Goal: Task Accomplishment & Management: Manage account settings

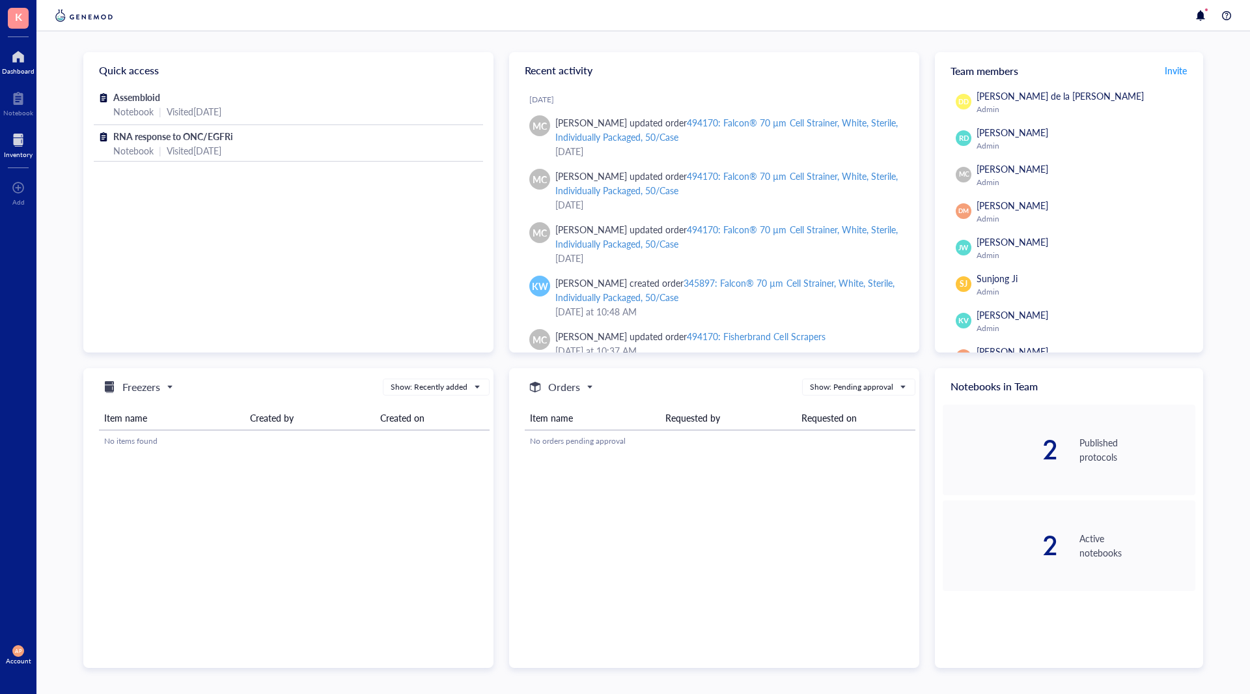
click at [14, 152] on div "Inventory" at bounding box center [18, 154] width 29 height 8
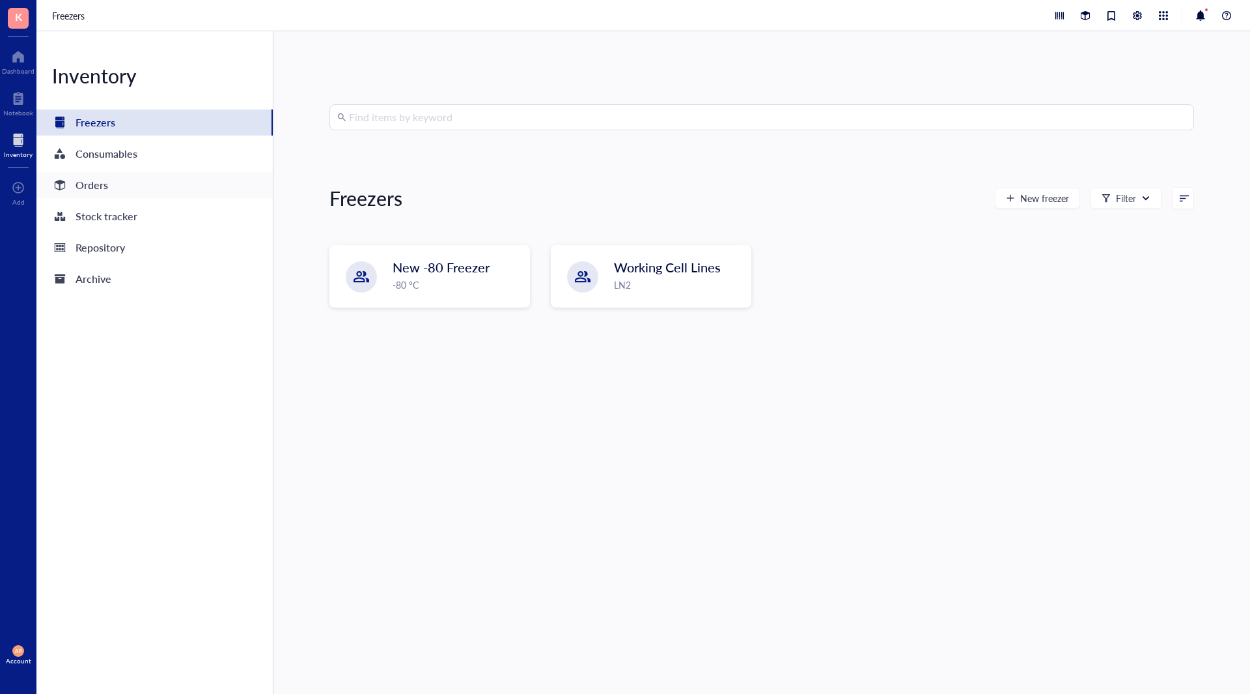
click at [130, 186] on div "Orders" at bounding box center [154, 185] width 236 height 26
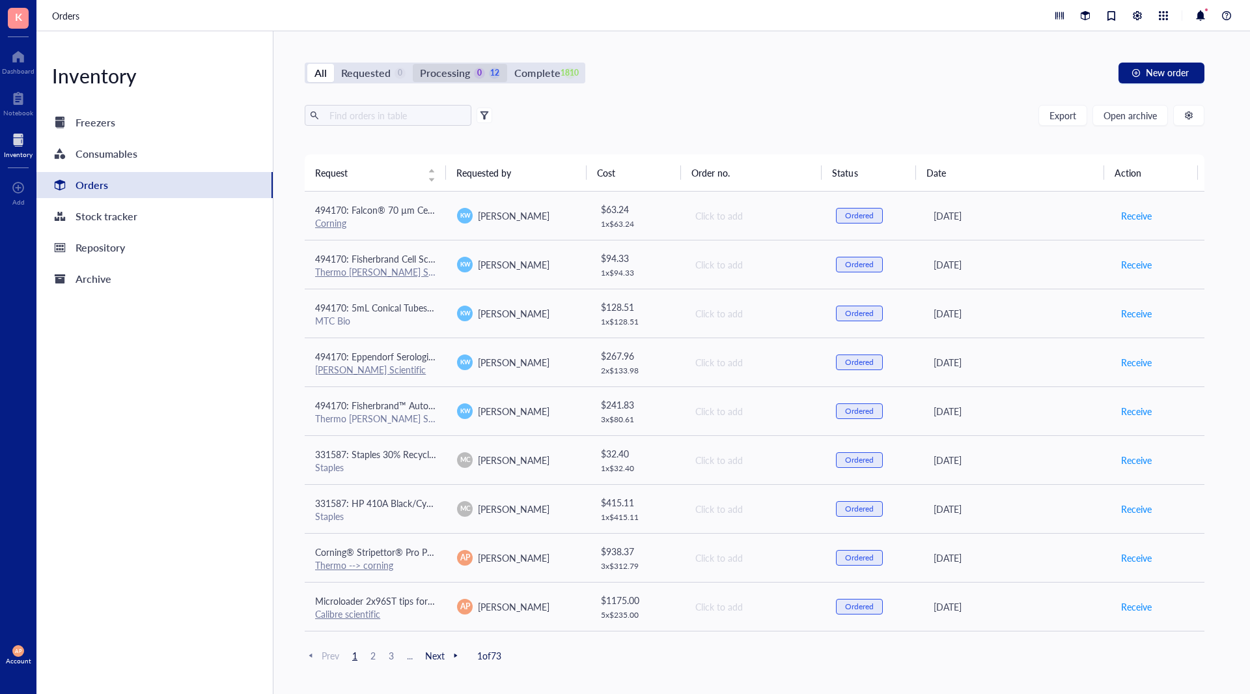
click at [474, 72] on div "0" at bounding box center [479, 73] width 11 height 11
click at [413, 64] on input "Processing 0 12" at bounding box center [413, 64] width 0 height 0
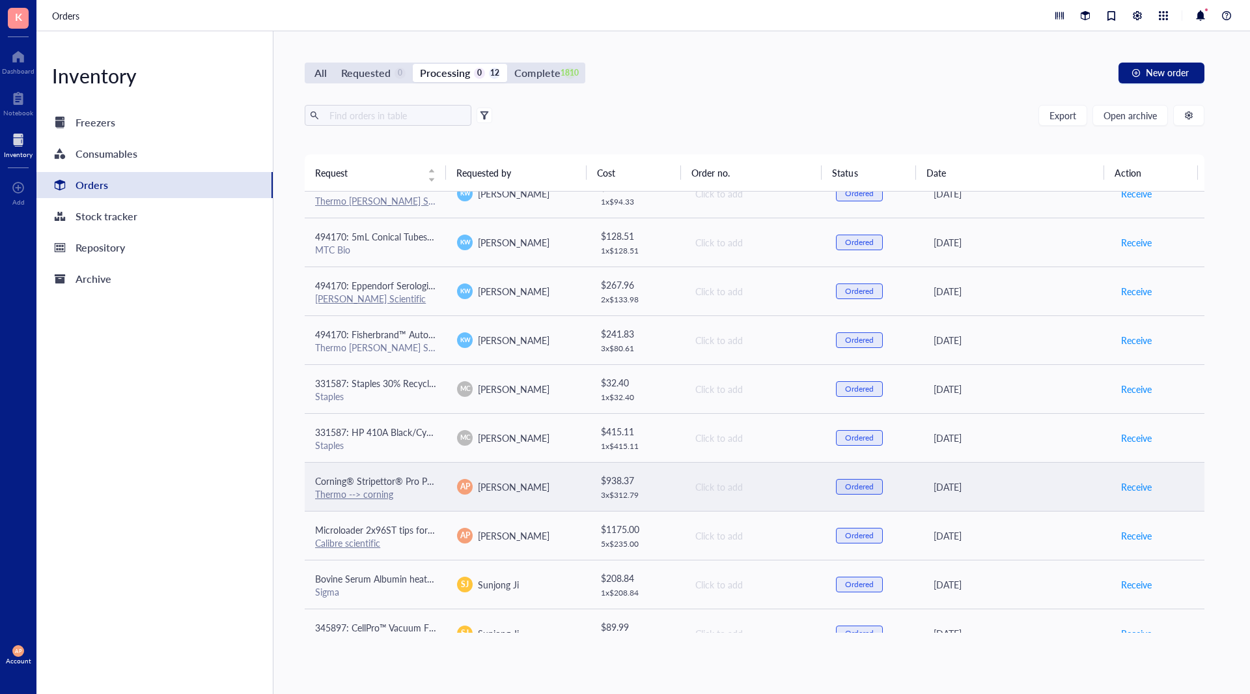
scroll to position [145, 0]
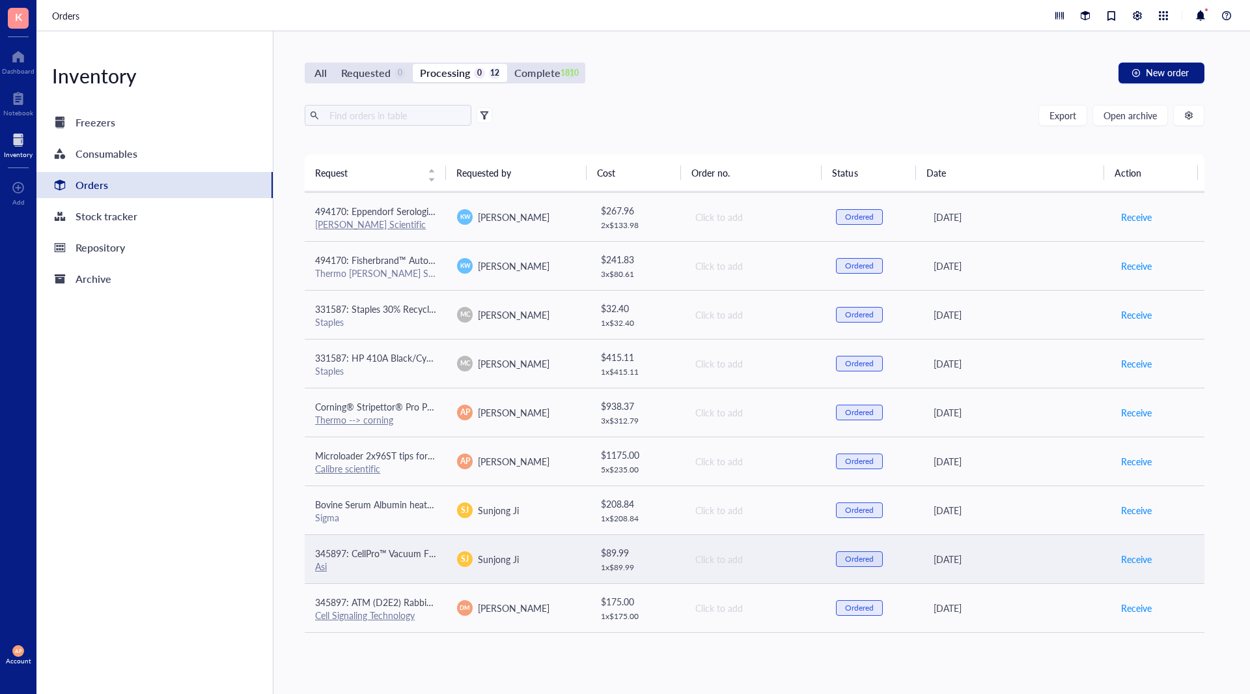
click at [441, 561] on td "345897: CellPro™ Vacuum Filtration Flasks PES Membrane, 12/Case - 250 mL Asi" at bounding box center [376, 558] width 142 height 49
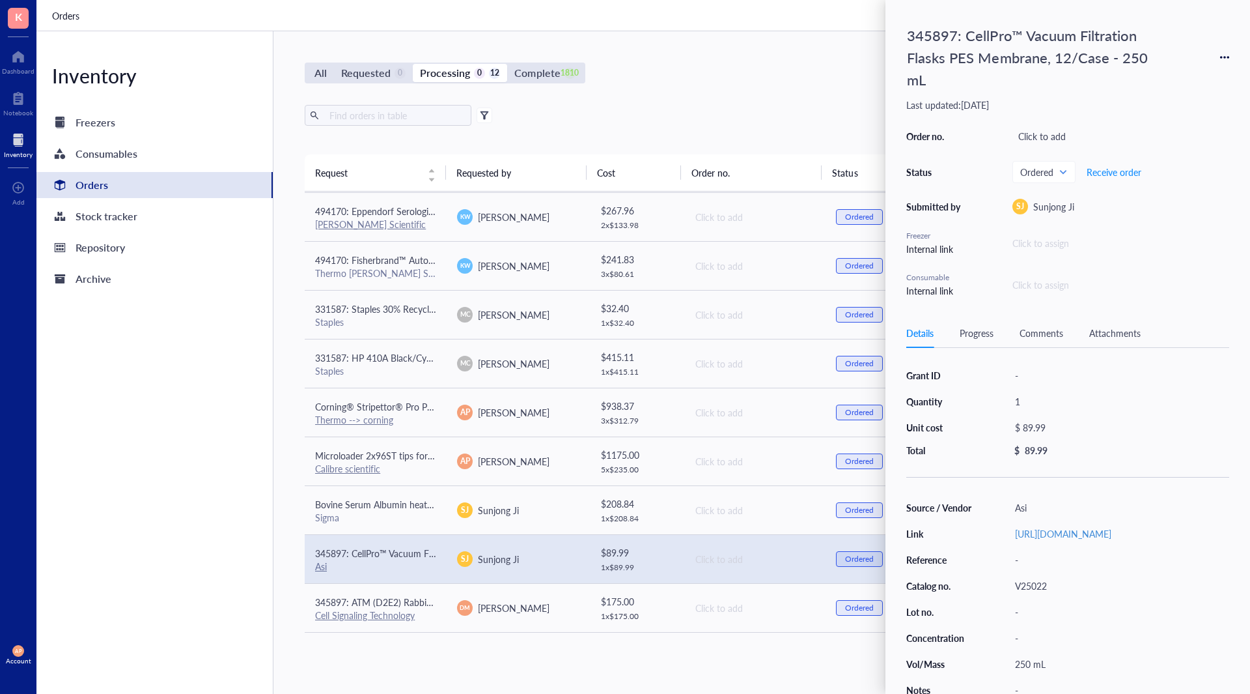
click at [441, 561] on td "345897: CellPro™ Vacuum Filtration Flasks PES Membrane, 12/Case - 250 mL Asi" at bounding box center [376, 558] width 142 height 49
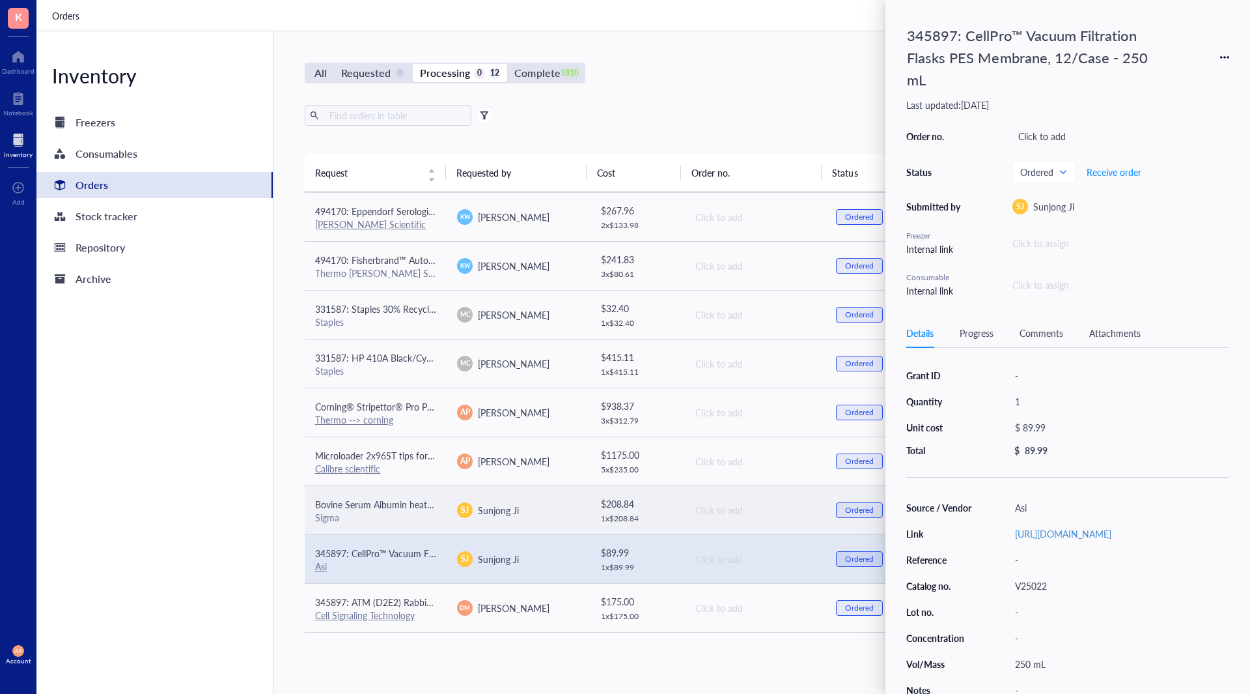
click at [407, 507] on span "Bovine Serum Albumin heat shock fraction, pH 7, ≥98%" at bounding box center [427, 504] width 224 height 13
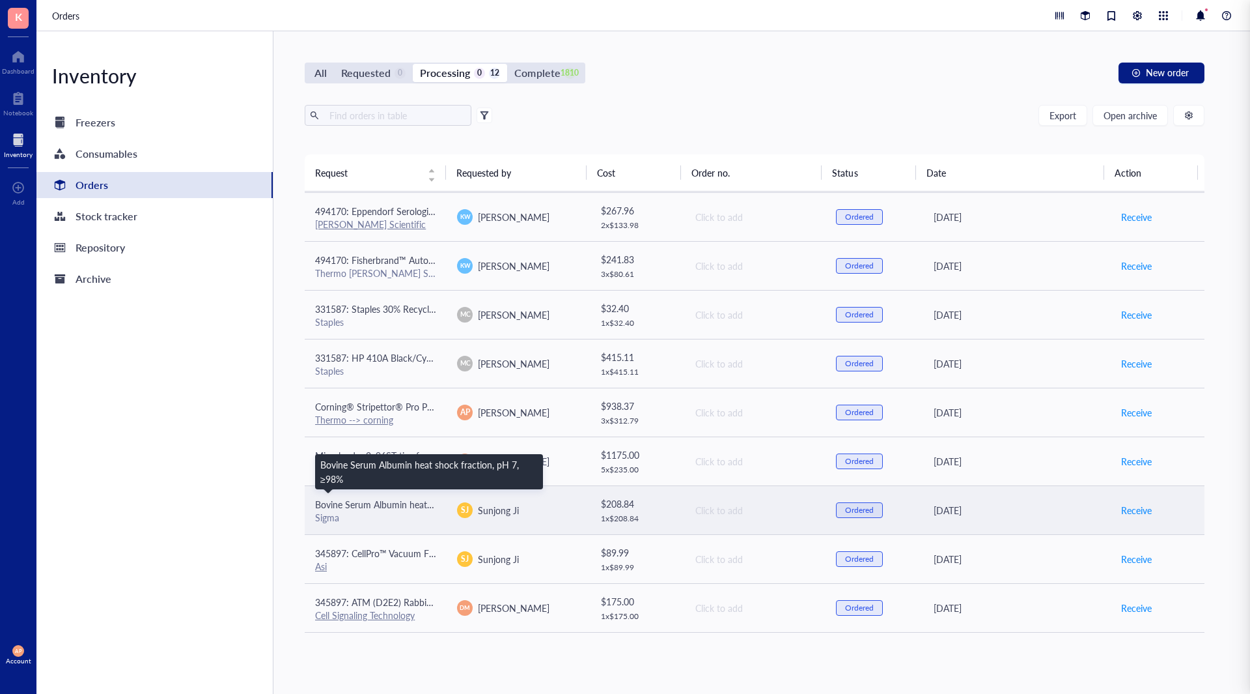
click at [407, 507] on span "Bovine Serum Albumin heat shock fraction, pH 7, ≥98%" at bounding box center [427, 504] width 224 height 13
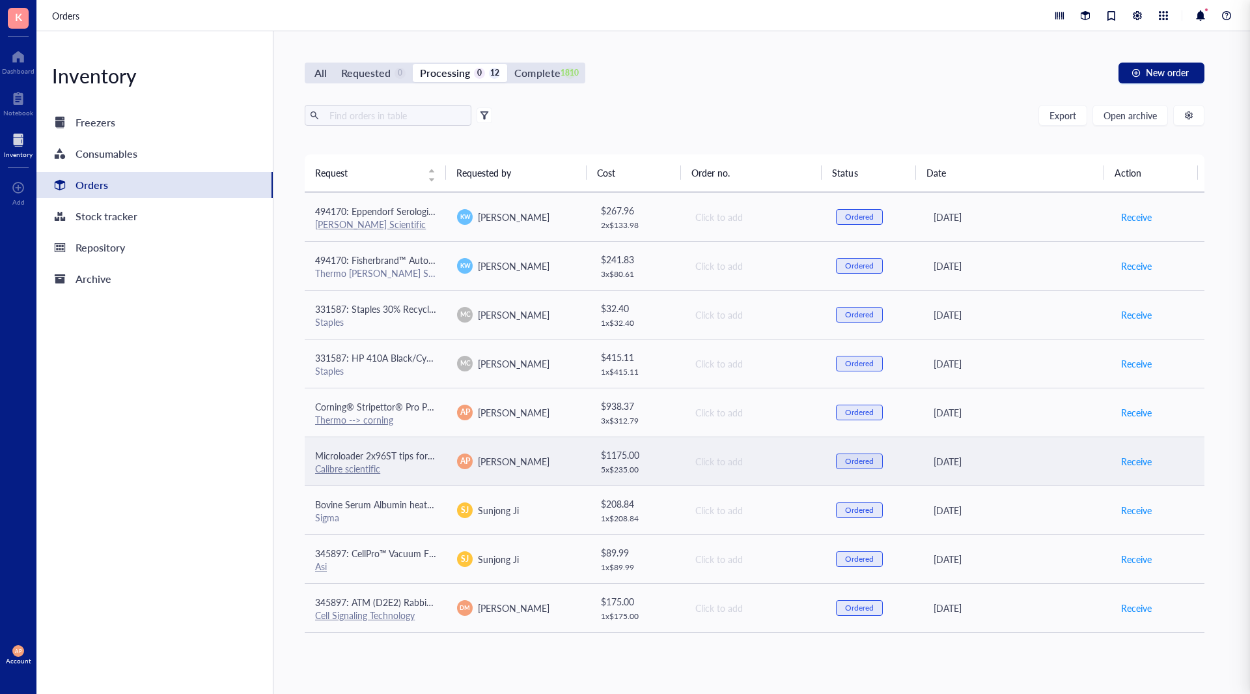
click at [418, 468] on div "Calibre scientific" at bounding box center [375, 468] width 121 height 12
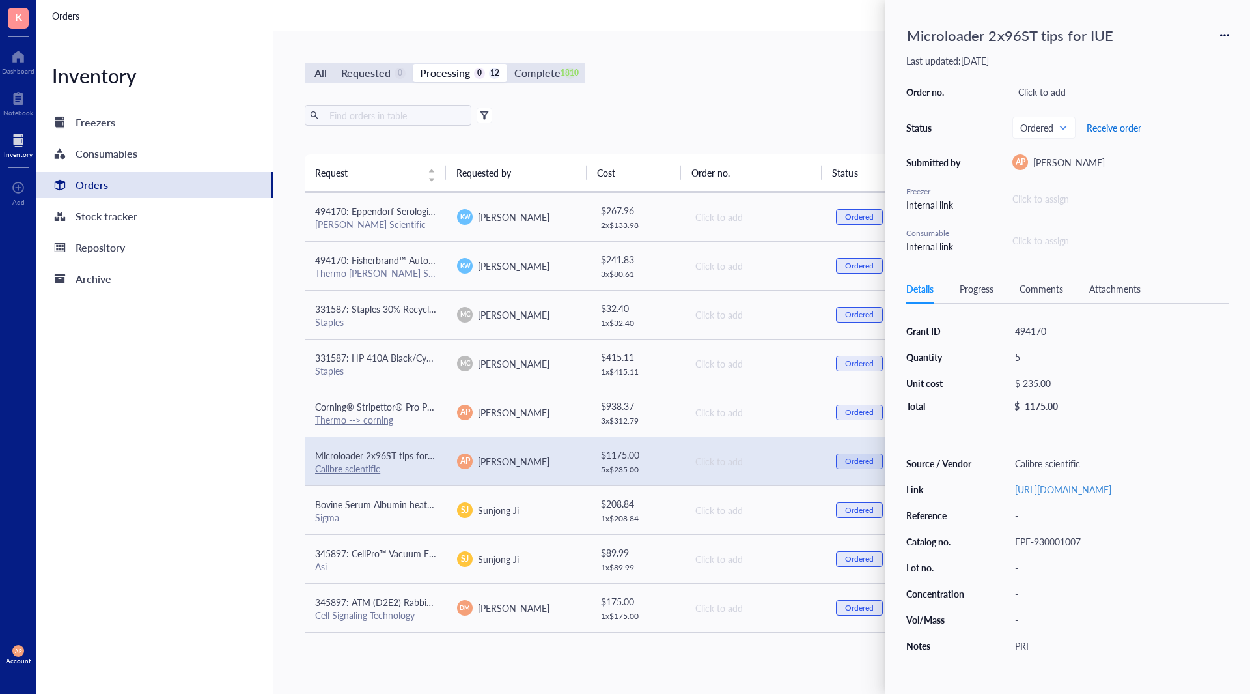
click at [1118, 127] on span "Receive order" at bounding box center [1114, 127] width 55 height 10
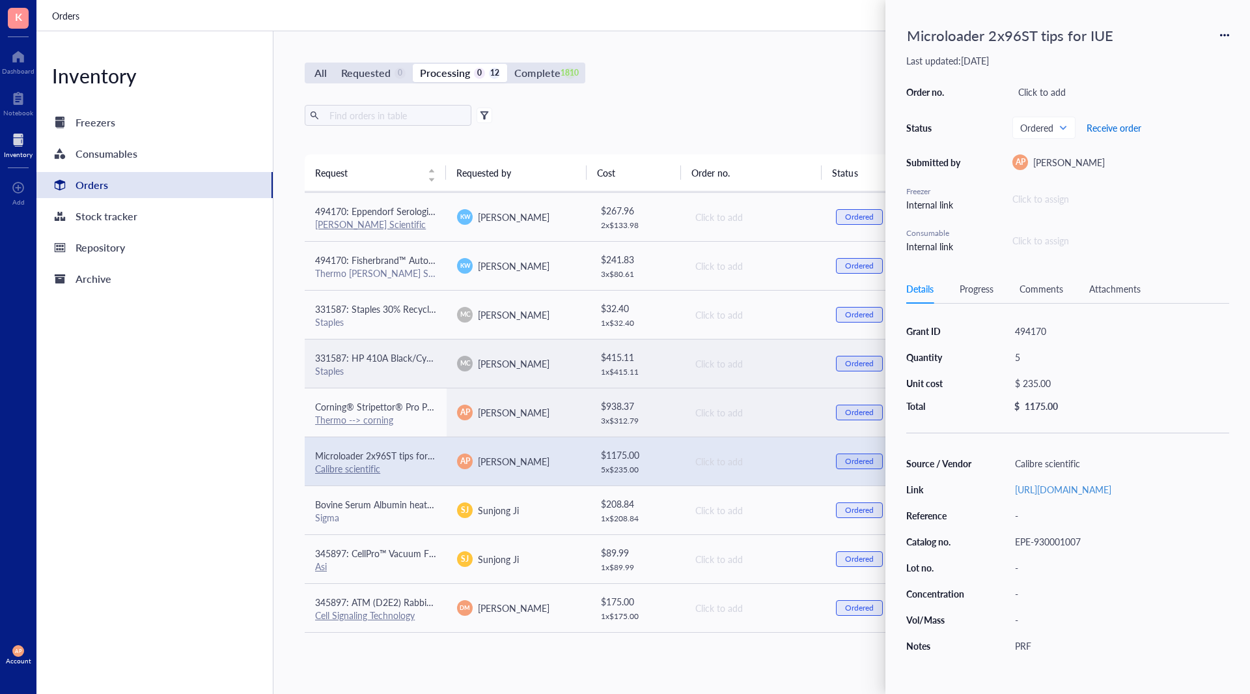
scroll to position [96, 0]
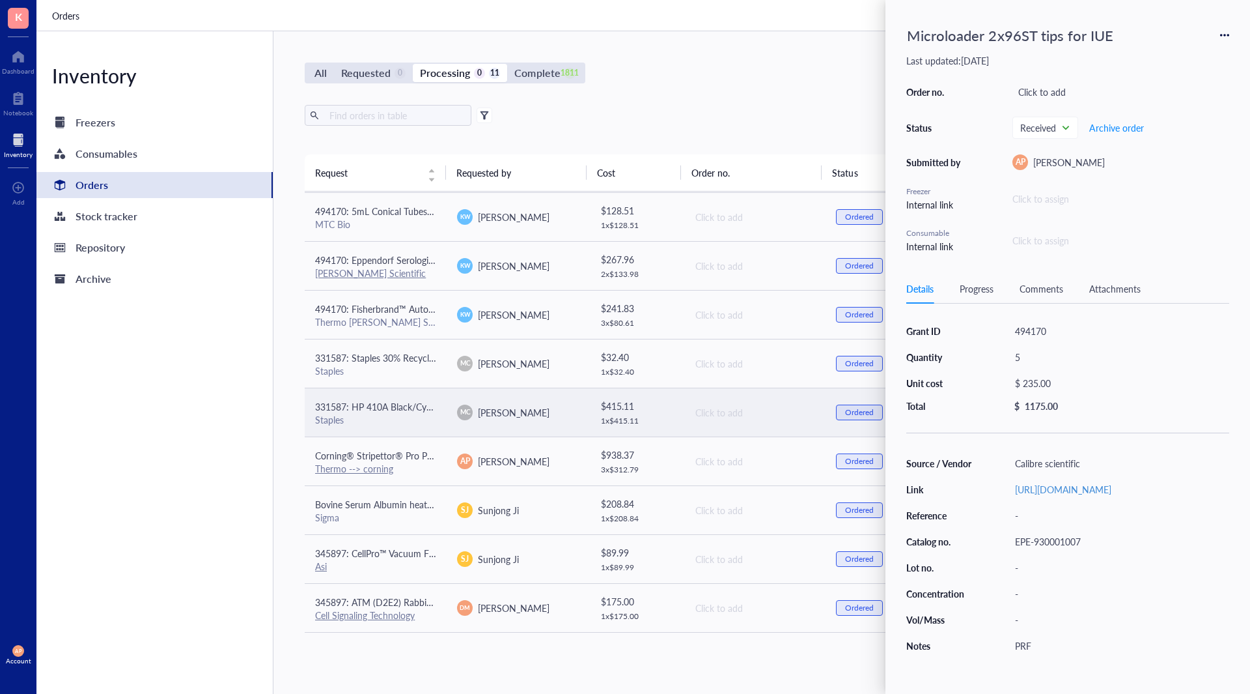
click at [437, 409] on td "331587: HP 410A Black/Cyan/Magenta/Yellow Standard Yield Toner Cartridge Staples" at bounding box center [376, 412] width 142 height 49
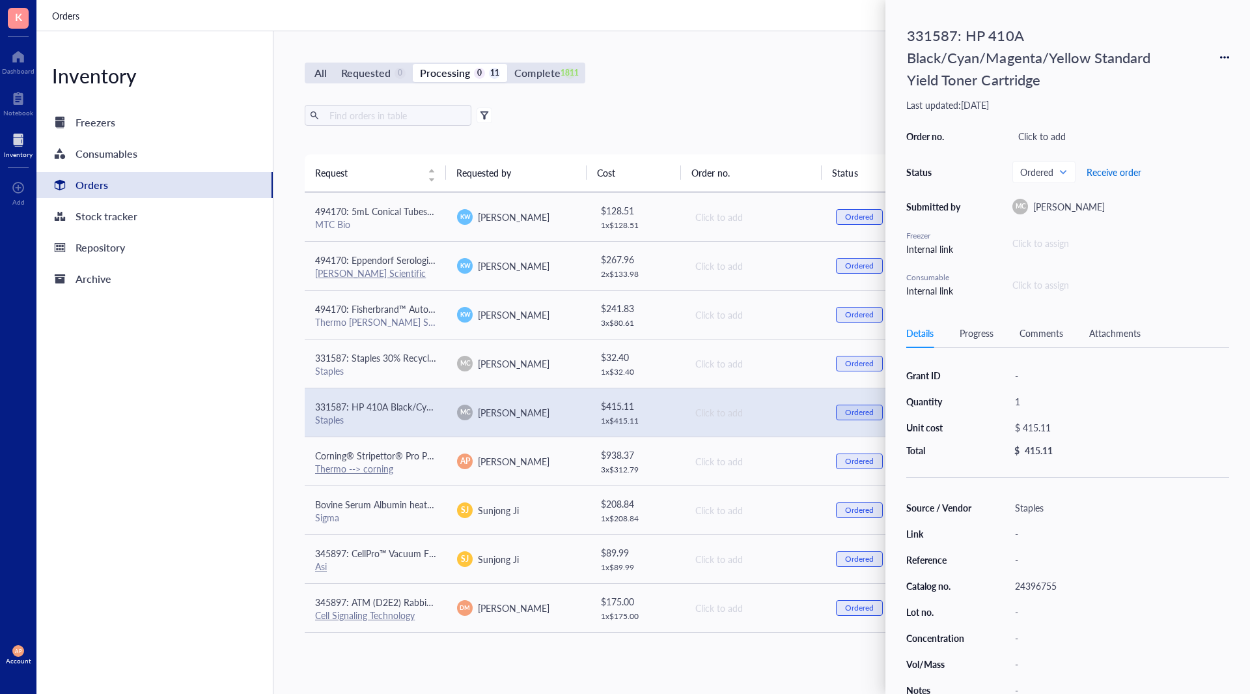
click at [1097, 173] on span "Receive order" at bounding box center [1114, 172] width 55 height 10
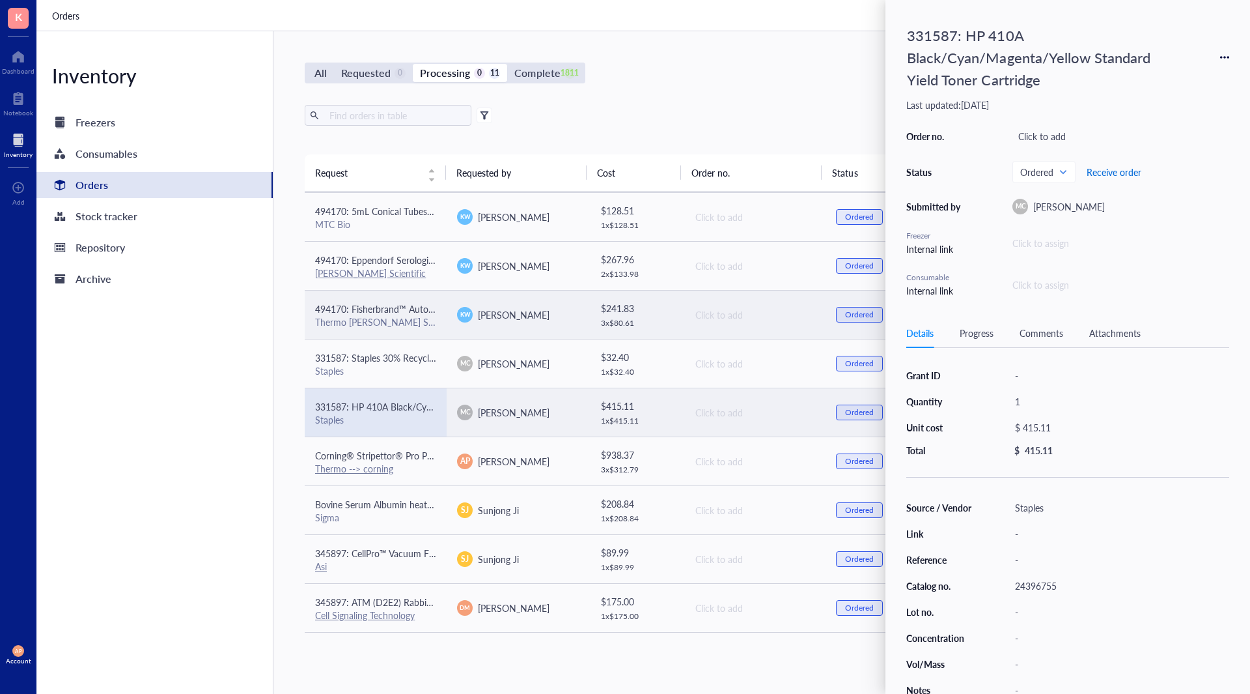
scroll to position [48, 0]
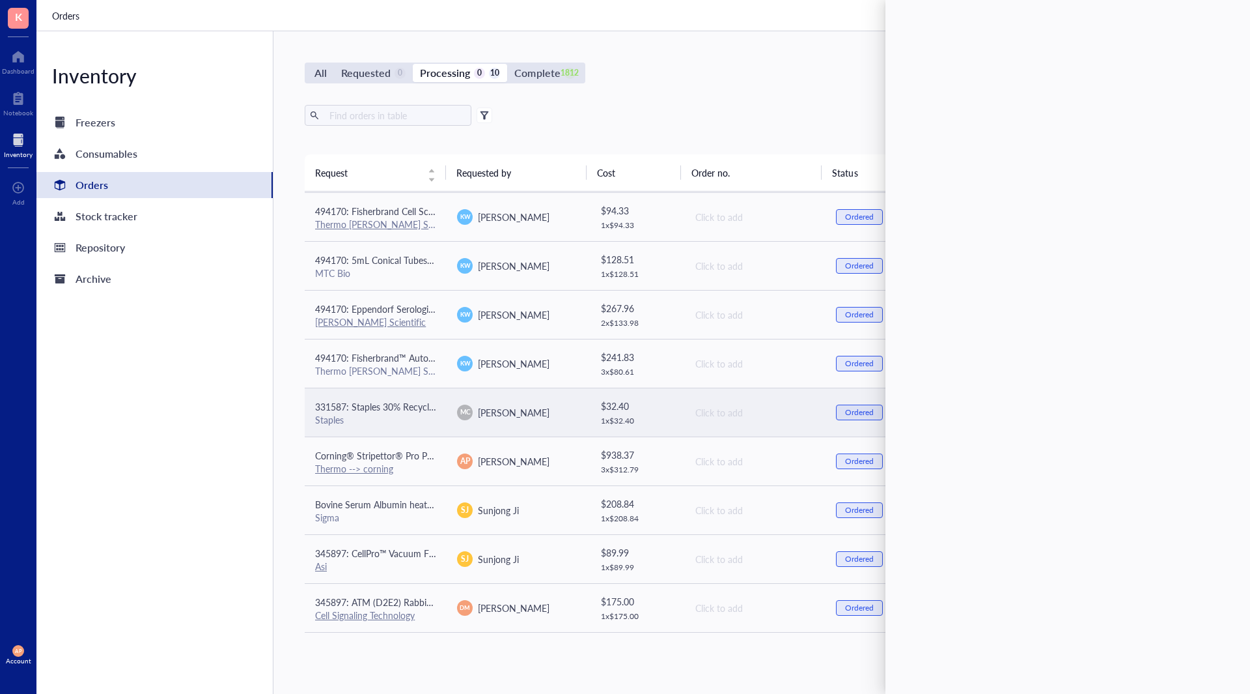
click at [417, 429] on td "331587: Staples 30% Recycled 8.5" x 11" (US letter) Copy Paper, 20 lbs., 92 Bri…" at bounding box center [376, 412] width 142 height 49
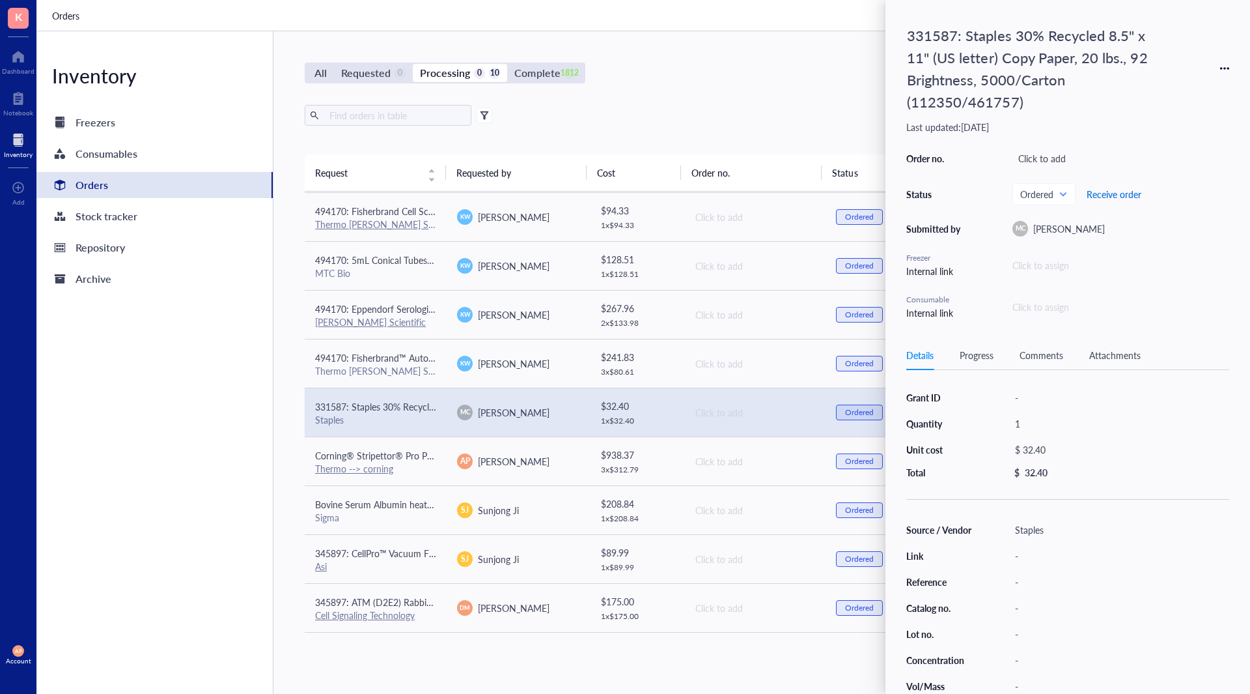
click at [1138, 194] on span "Receive order" at bounding box center [1114, 194] width 55 height 10
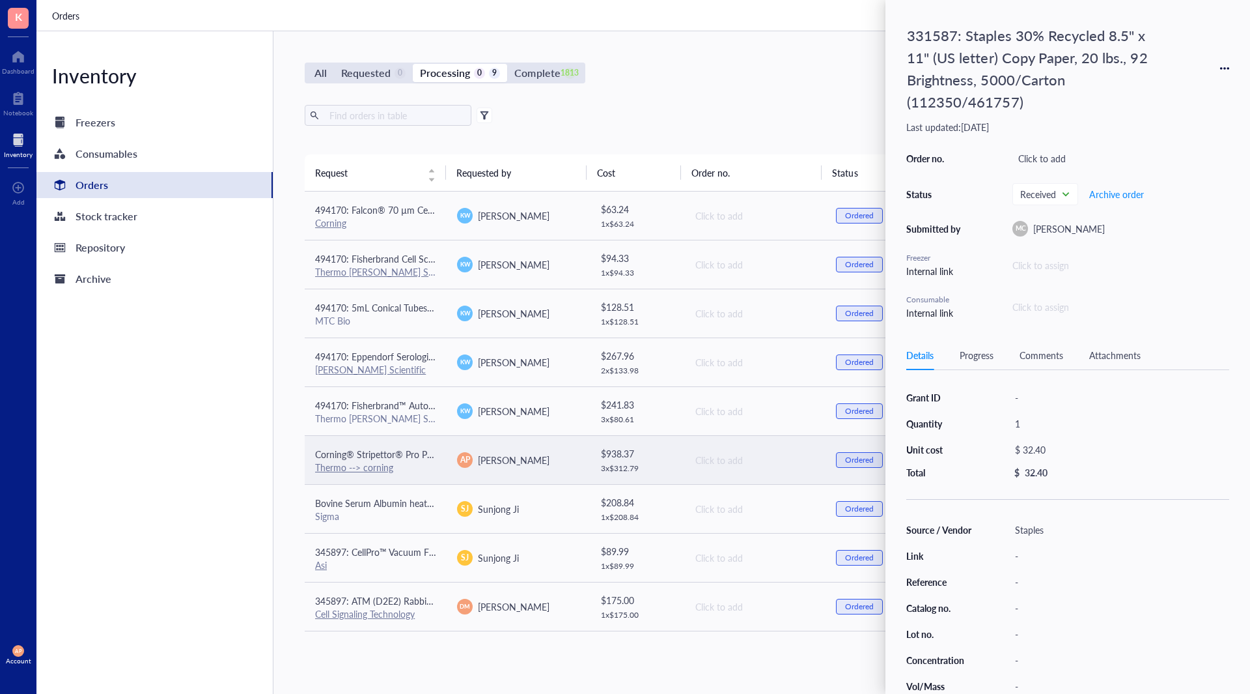
click at [462, 466] on span "AP" at bounding box center [465, 460] width 16 height 16
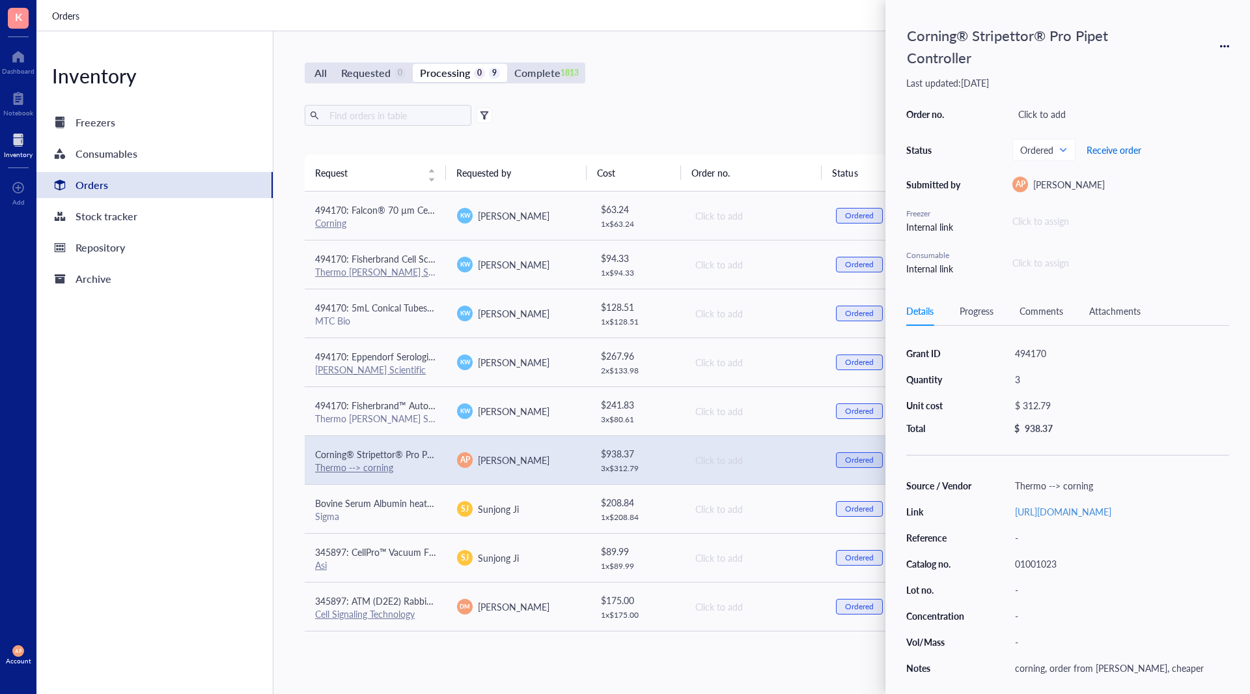
click at [1118, 145] on span "Receive order" at bounding box center [1114, 150] width 55 height 10
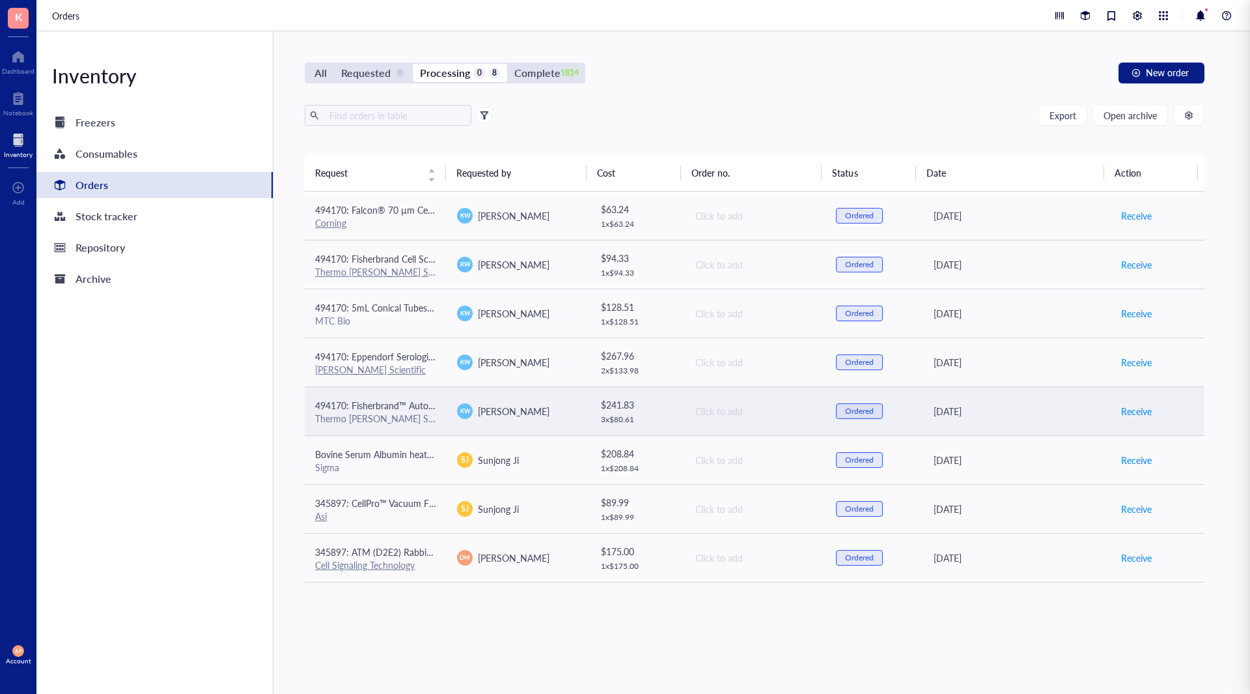
click at [440, 402] on td "494170: Fisherbrand™ Autoclavable Waste Bags - Large Thermo [PERSON_NAME] Scien…" at bounding box center [376, 410] width 142 height 49
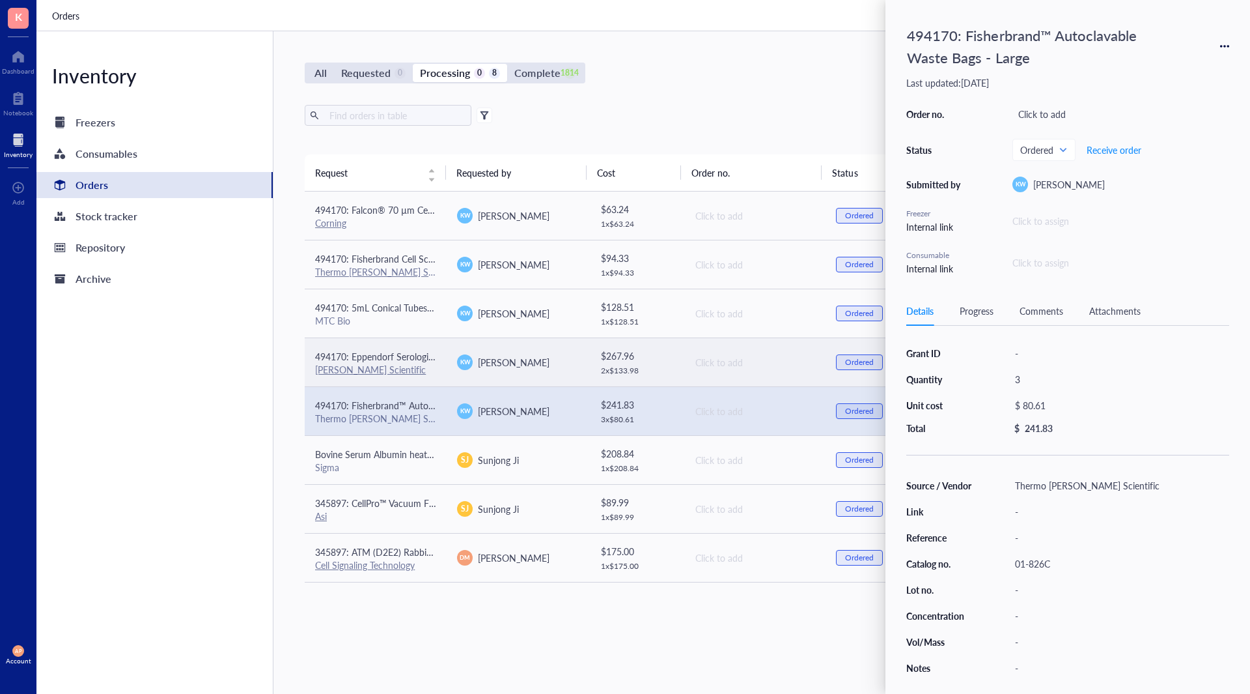
click at [436, 368] on td "494170: Eppendorf Serological Pipets, sterile, free of detectable pyrogens, DNA…" at bounding box center [376, 361] width 142 height 49
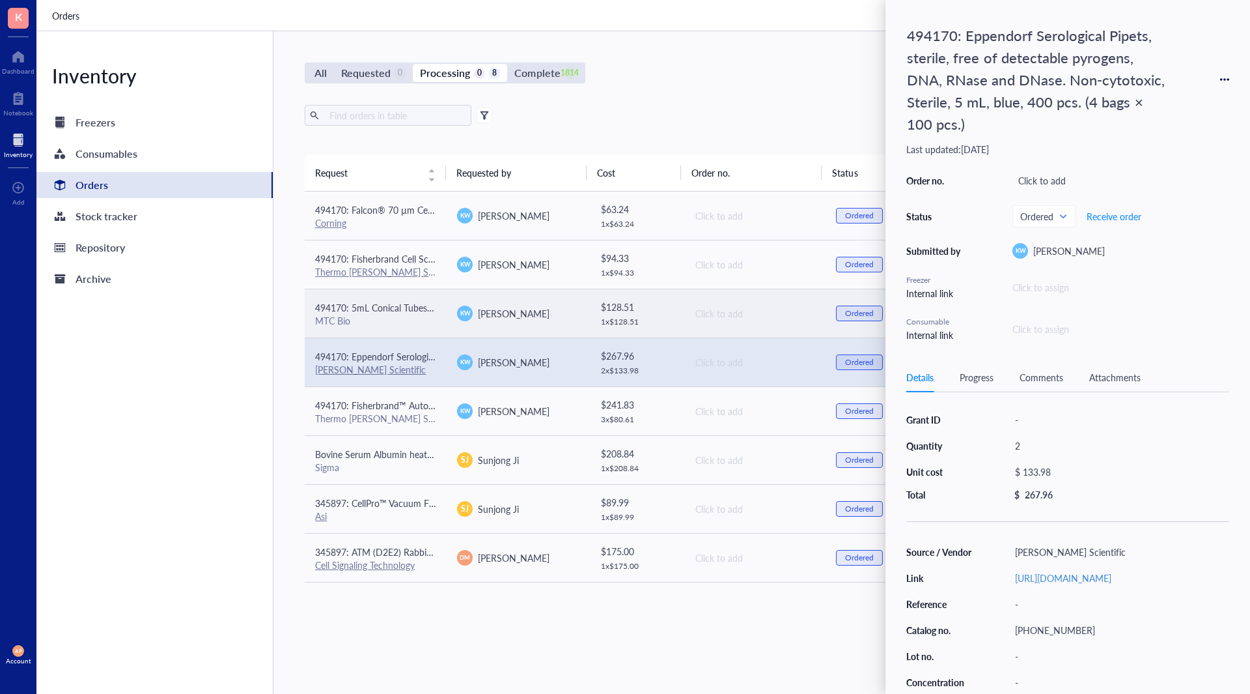
click at [440, 324] on td "494170: 5mL Conical Tubes 500/CS MTC Bio" at bounding box center [376, 313] width 142 height 49
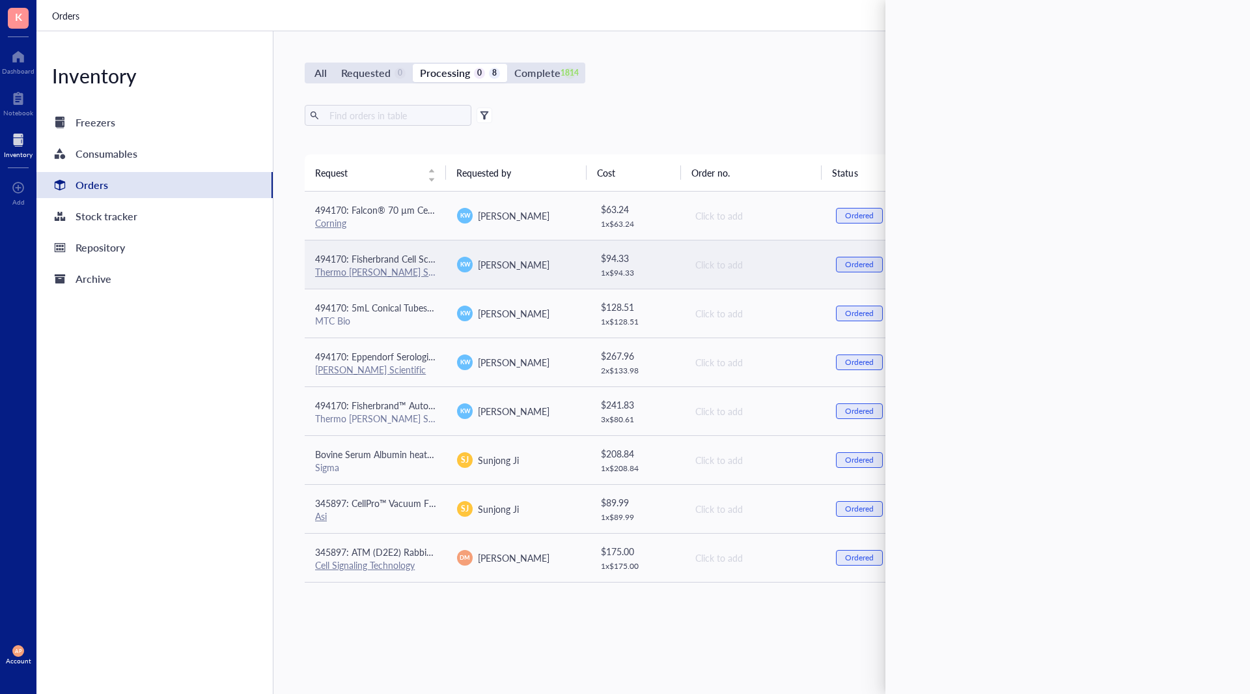
click at [526, 249] on td "[PERSON_NAME]" at bounding box center [518, 264] width 142 height 49
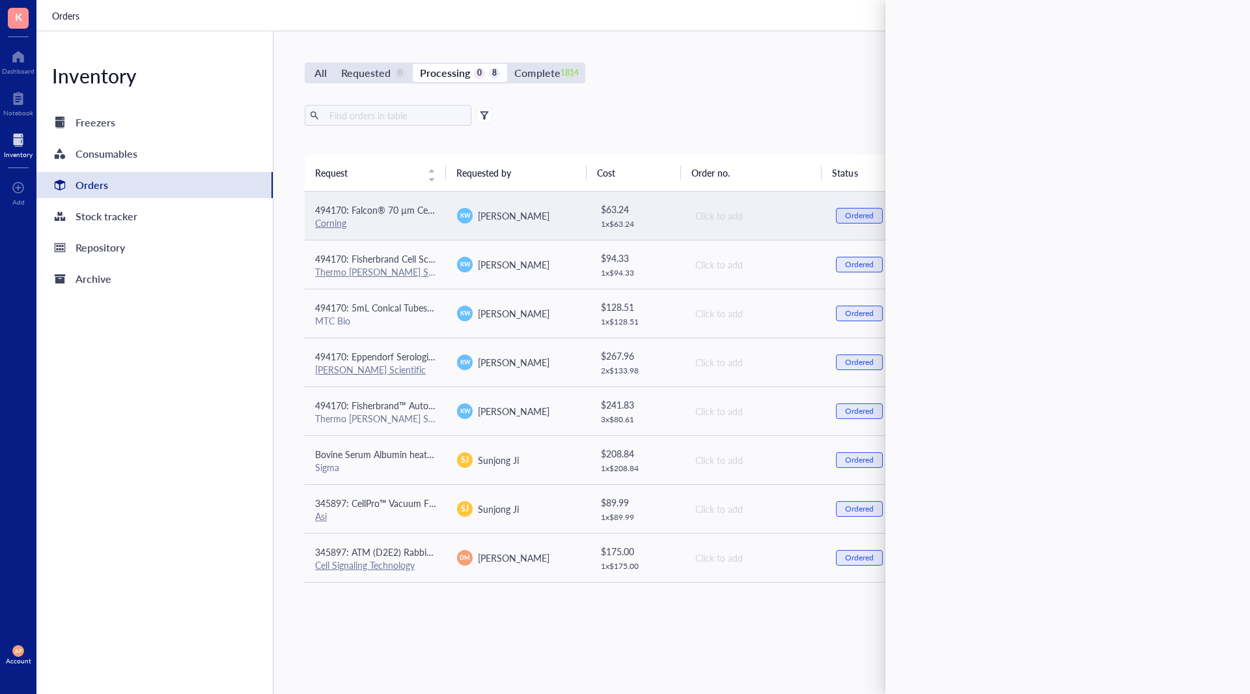
click at [440, 209] on td "494170: Falcon® 70 µm Cell Strainer, White, Sterile, Individually Packaged, 50/…" at bounding box center [376, 215] width 142 height 49
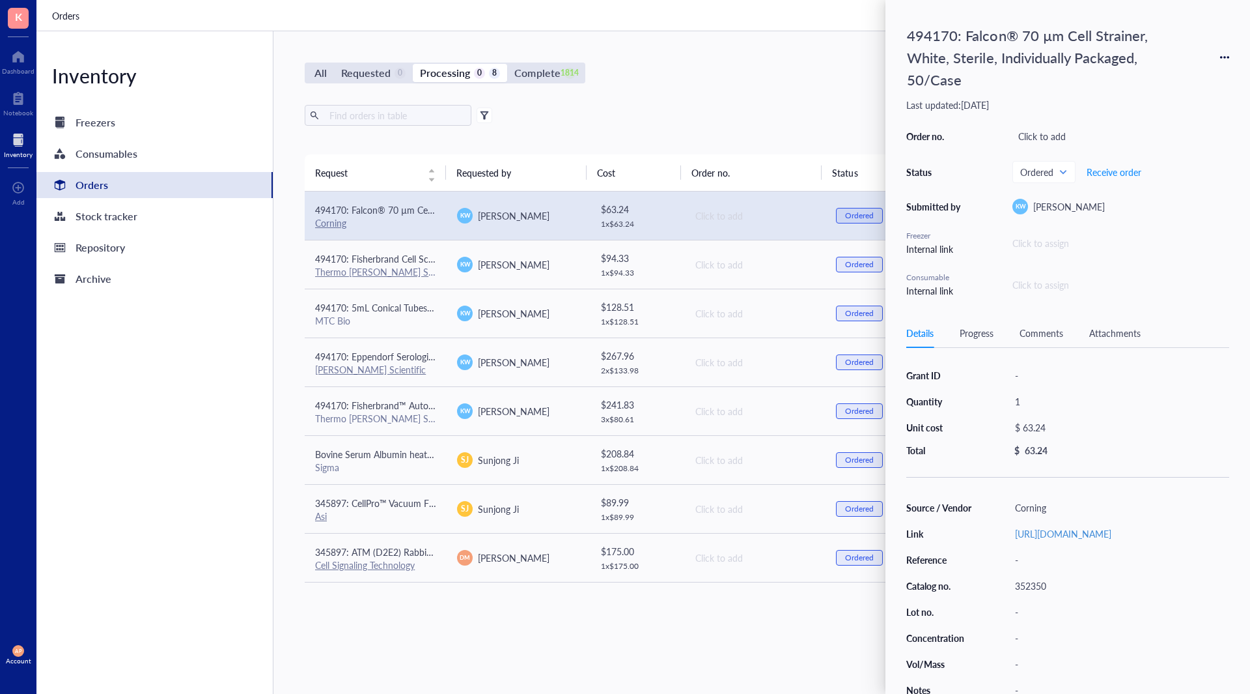
click at [541, 635] on div "Request Requested by Cost Order no. Status Date Action 494170: Falcon® 70 µm Ce…" at bounding box center [755, 400] width 900 height 493
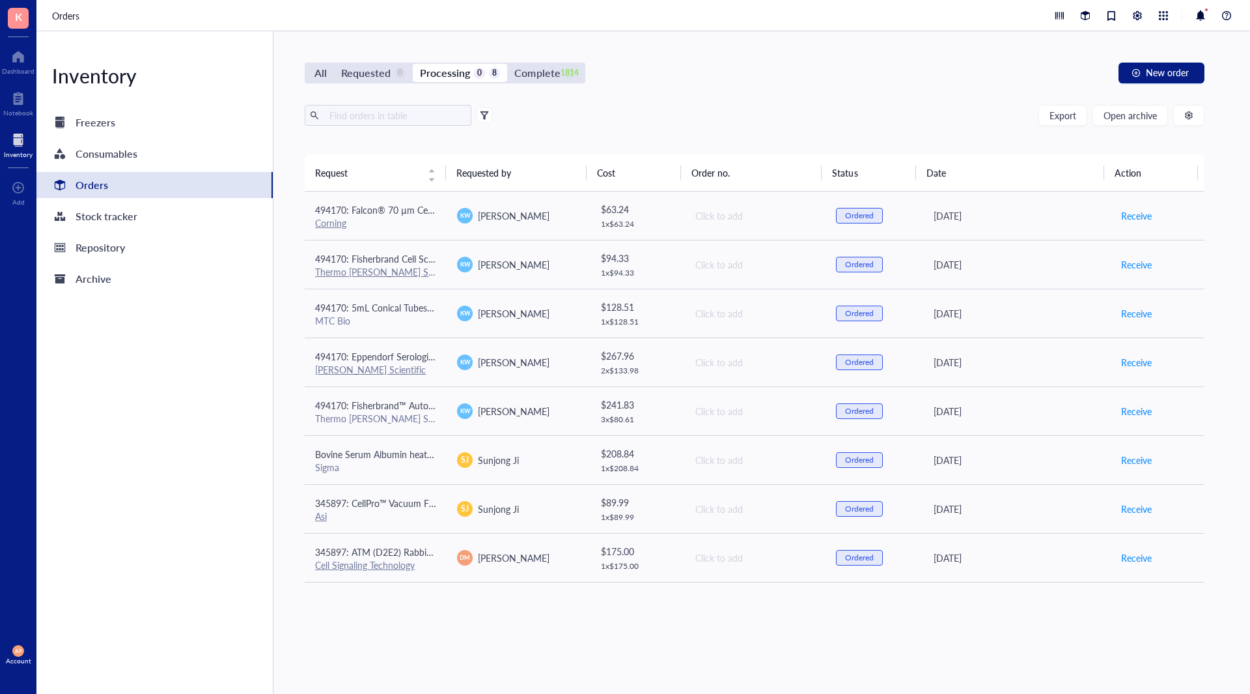
click at [908, 670] on div "All Requested 0 Processing 0 8 Complete 1814 New order Export Open archive Requ…" at bounding box center [755, 362] width 963 height 662
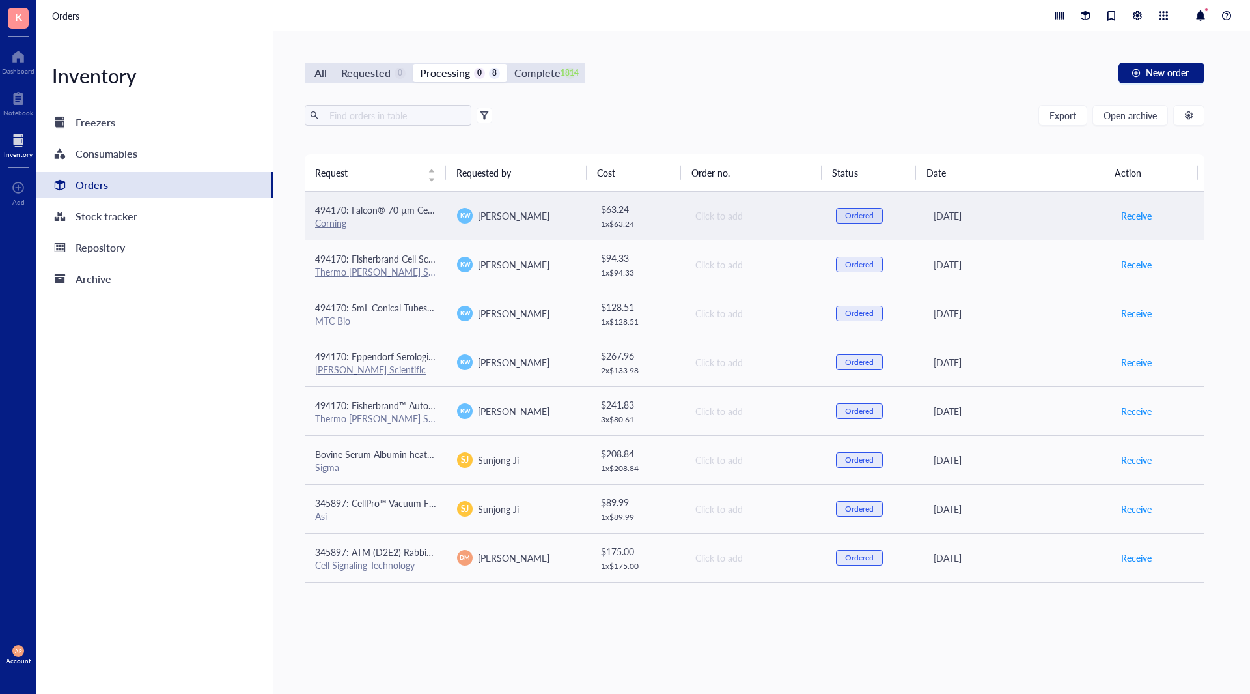
click at [522, 217] on span "[PERSON_NAME]" at bounding box center [514, 215] width 72 height 13
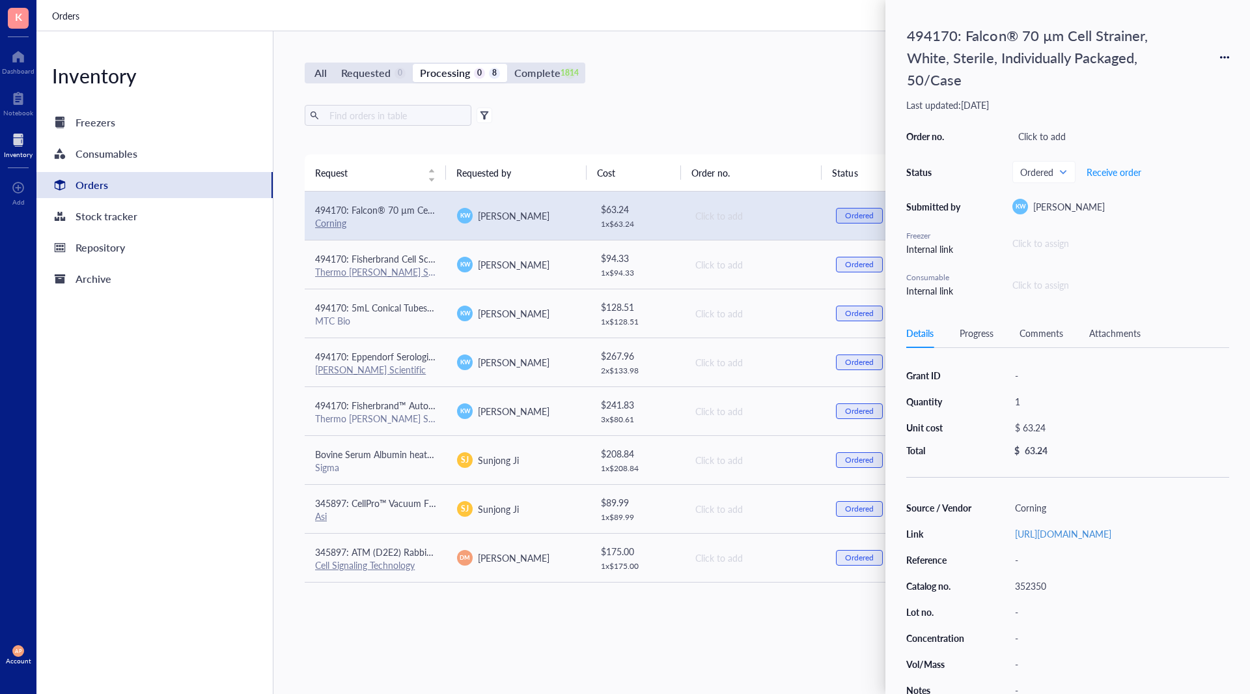
click at [158, 472] on div "Inventory Freezers Consumables Orders Stock tracker Repository Archive" at bounding box center [154, 362] width 237 height 662
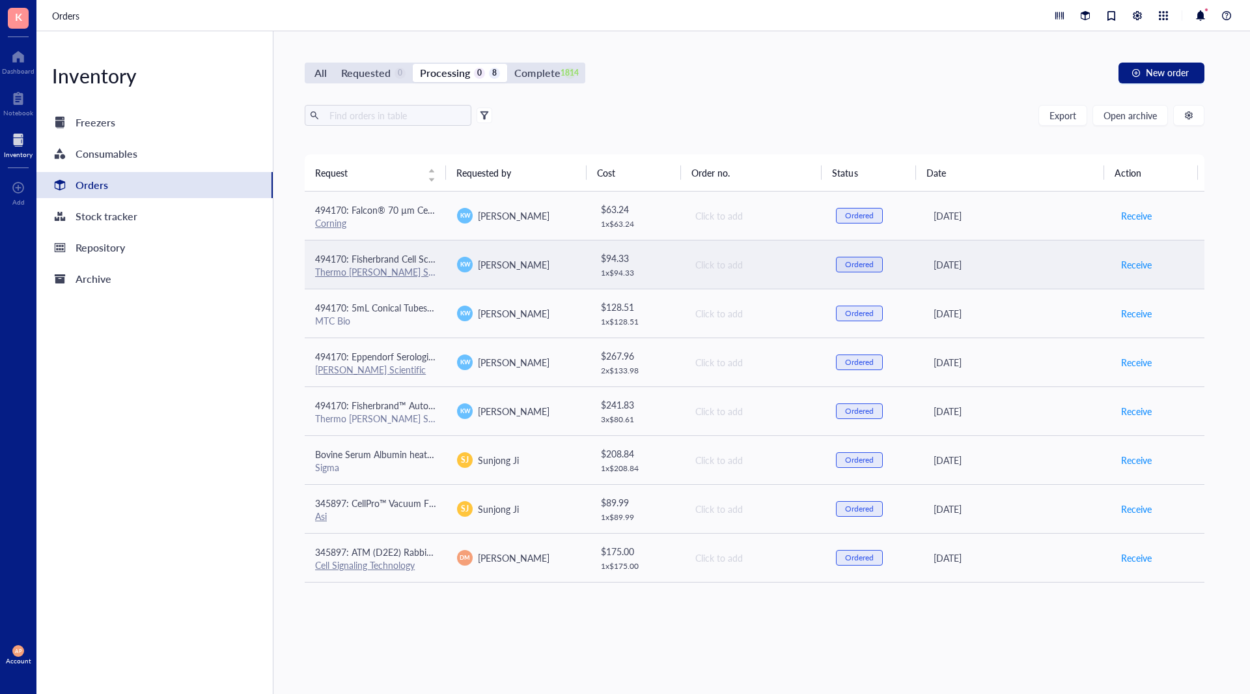
click at [473, 251] on td "[PERSON_NAME]" at bounding box center [518, 264] width 142 height 49
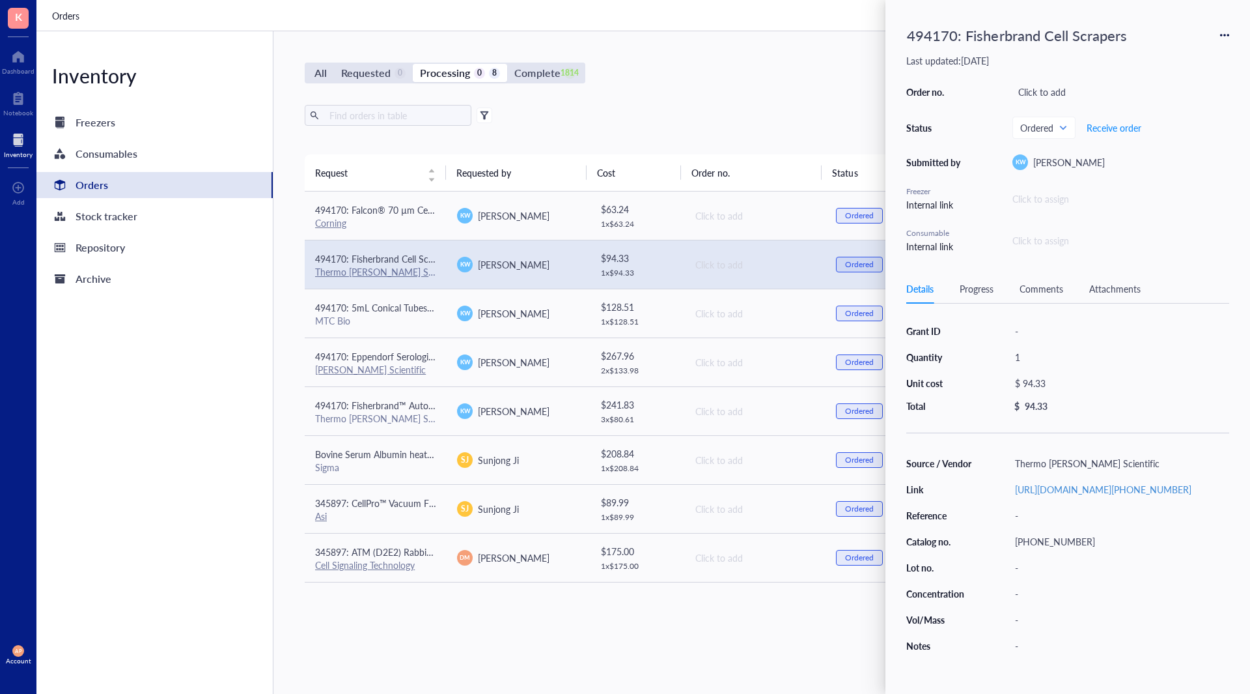
click at [96, 515] on div "Inventory Freezers Consumables Orders Stock tracker Repository Archive" at bounding box center [154, 362] width 237 height 662
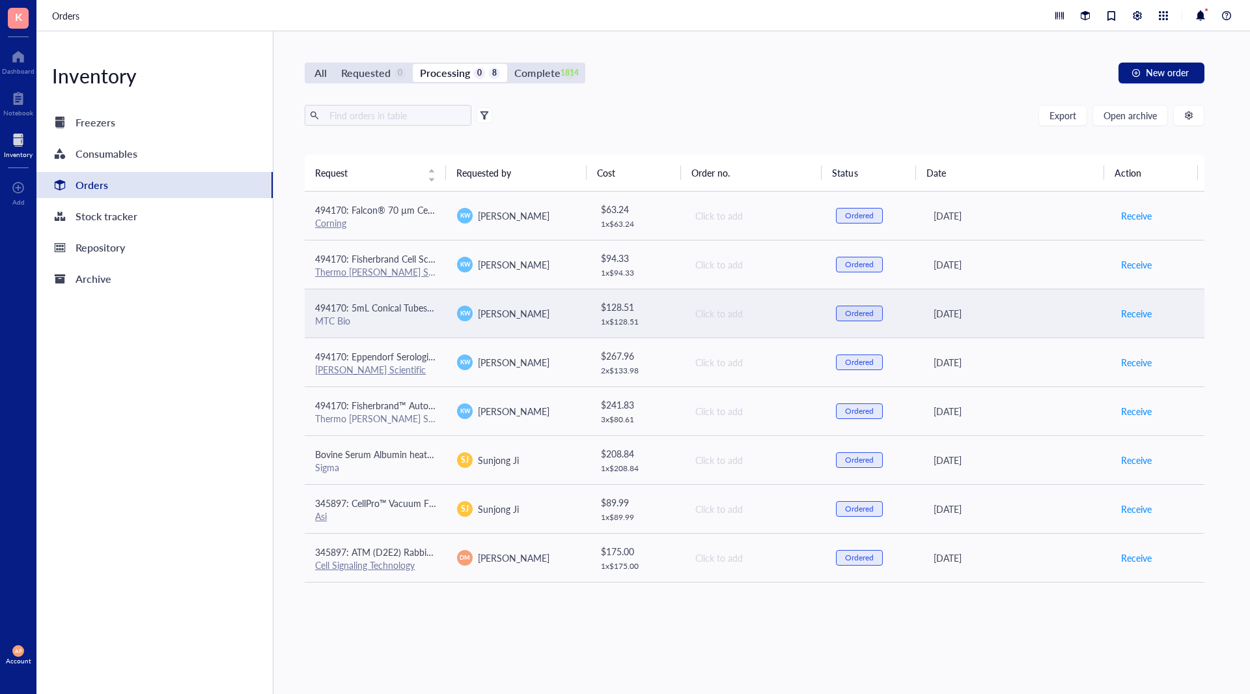
click at [468, 316] on span "KW" at bounding box center [465, 313] width 10 height 9
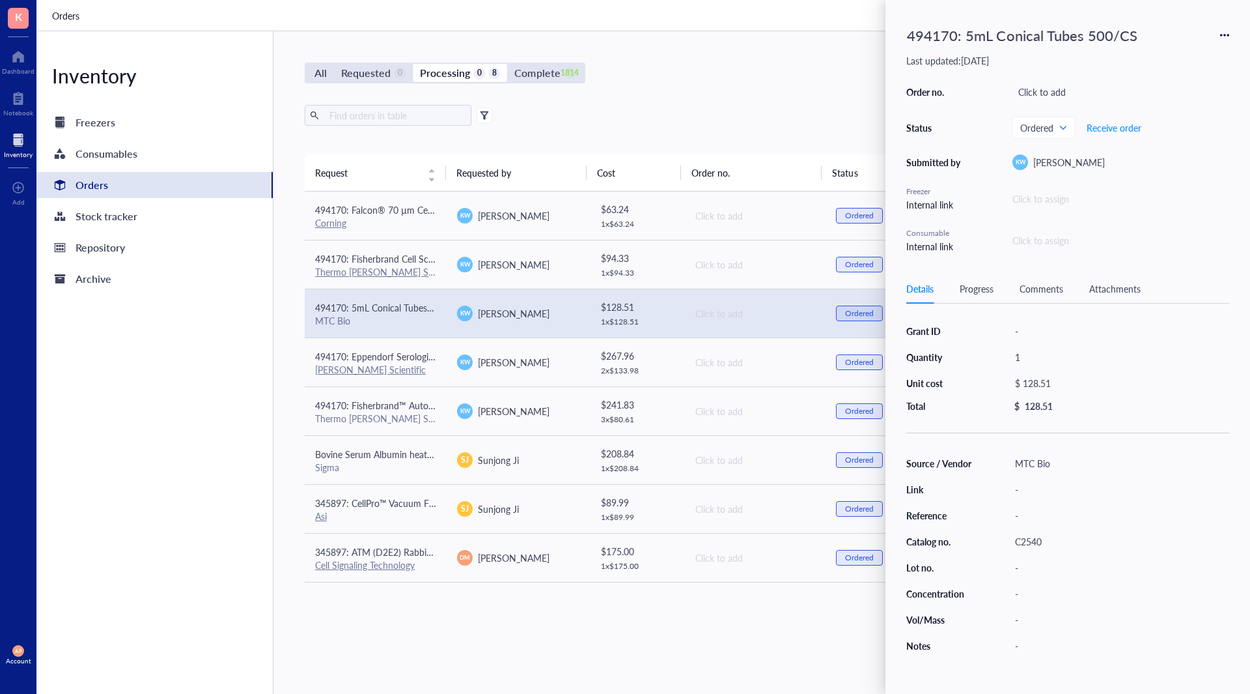
click at [184, 524] on div "Inventory Freezers Consumables Orders Stock tracker Repository Archive" at bounding box center [154, 362] width 237 height 662
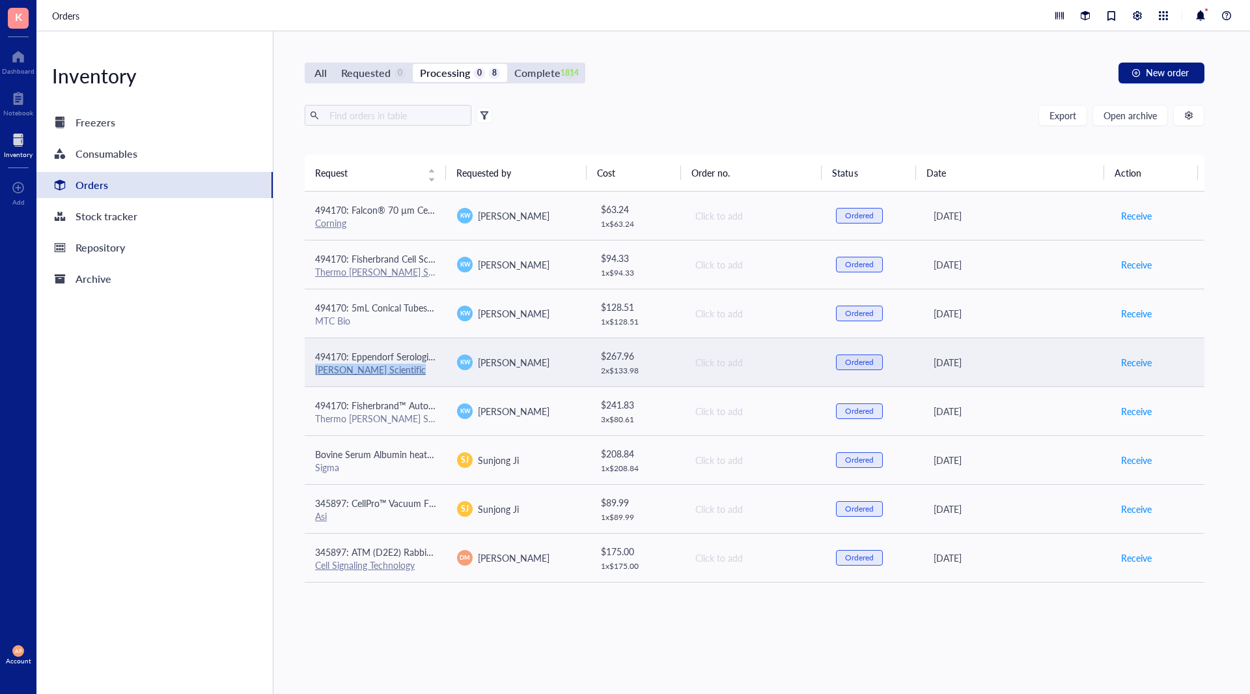
click at [444, 352] on tr "494170: Eppendorf Serological Pipets, sterile, free of detectable pyrogens, DNA…" at bounding box center [755, 361] width 900 height 49
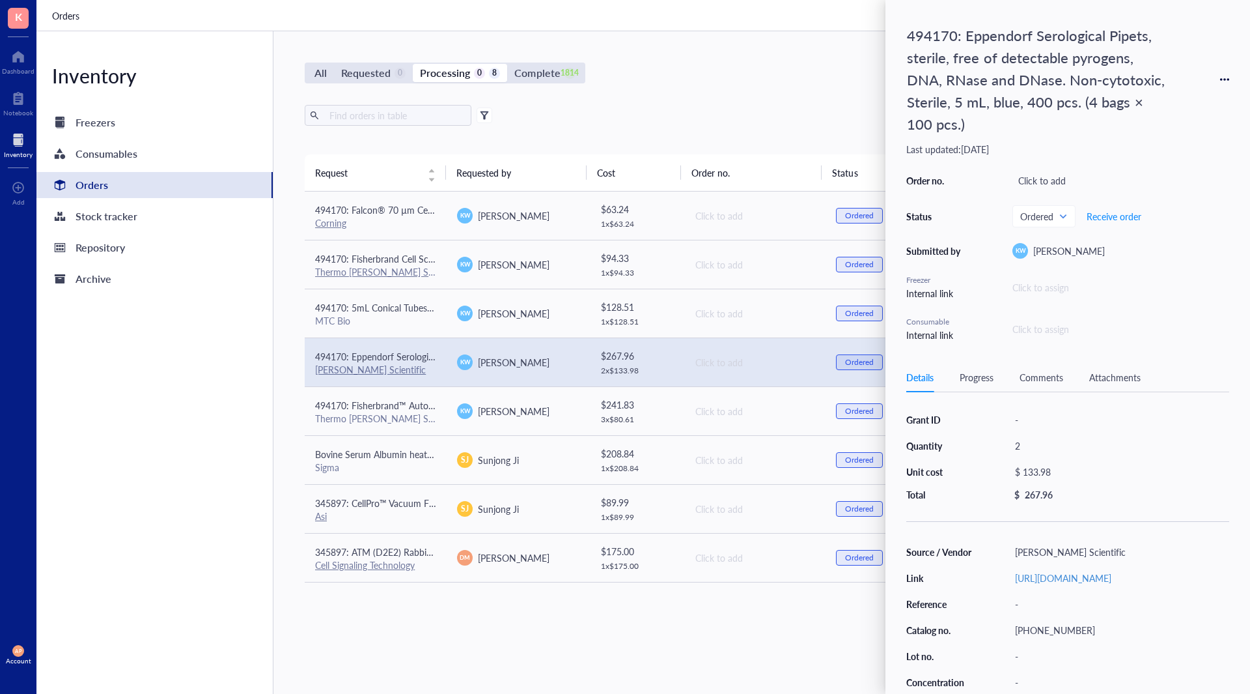
click at [206, 505] on div "Inventory Freezers Consumables Orders Stock tracker Repository Archive" at bounding box center [154, 362] width 237 height 662
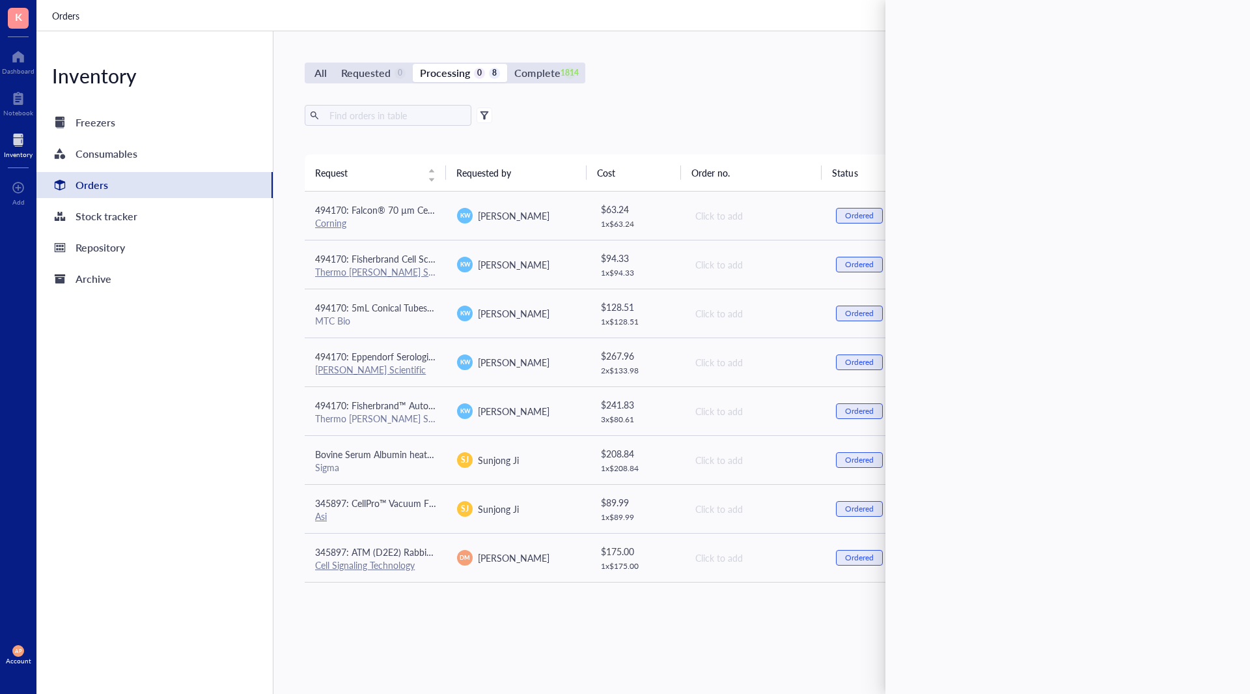
click at [206, 505] on div "Inventory Freezers Consumables Orders Stock tracker Repository Archive" at bounding box center [154, 362] width 237 height 662
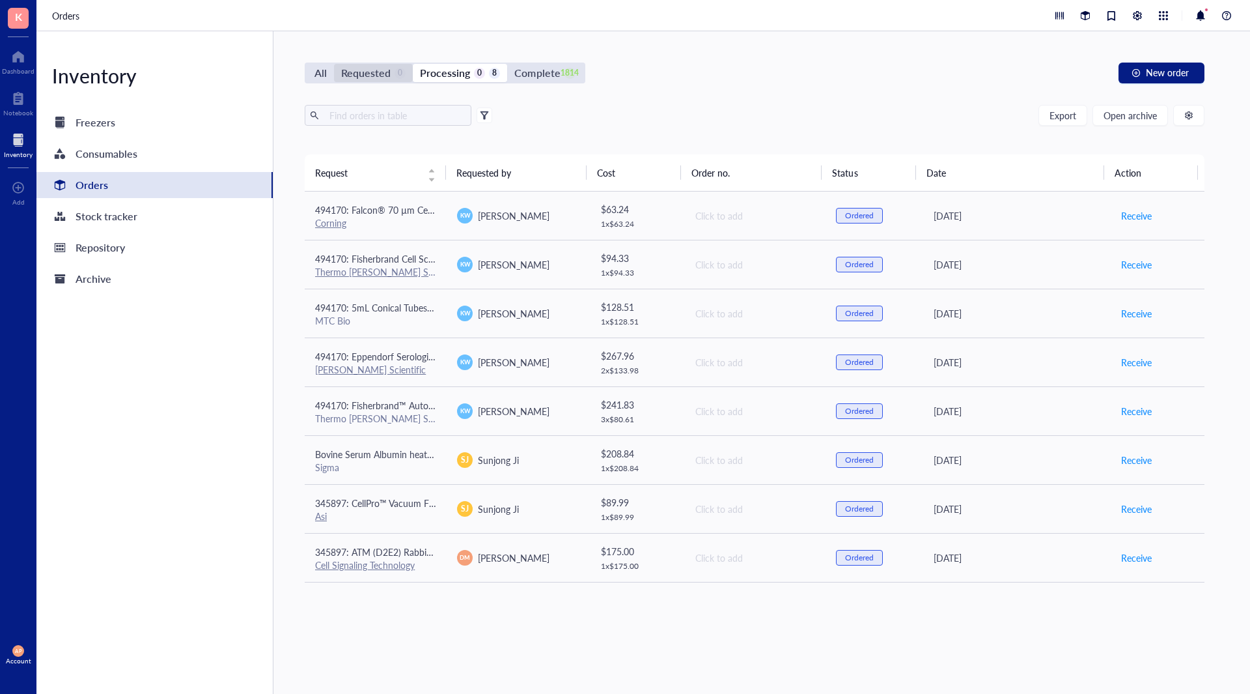
click at [373, 68] on div "Requested" at bounding box center [365, 73] width 49 height 18
click at [334, 64] on input "Requested 0" at bounding box center [334, 64] width 0 height 0
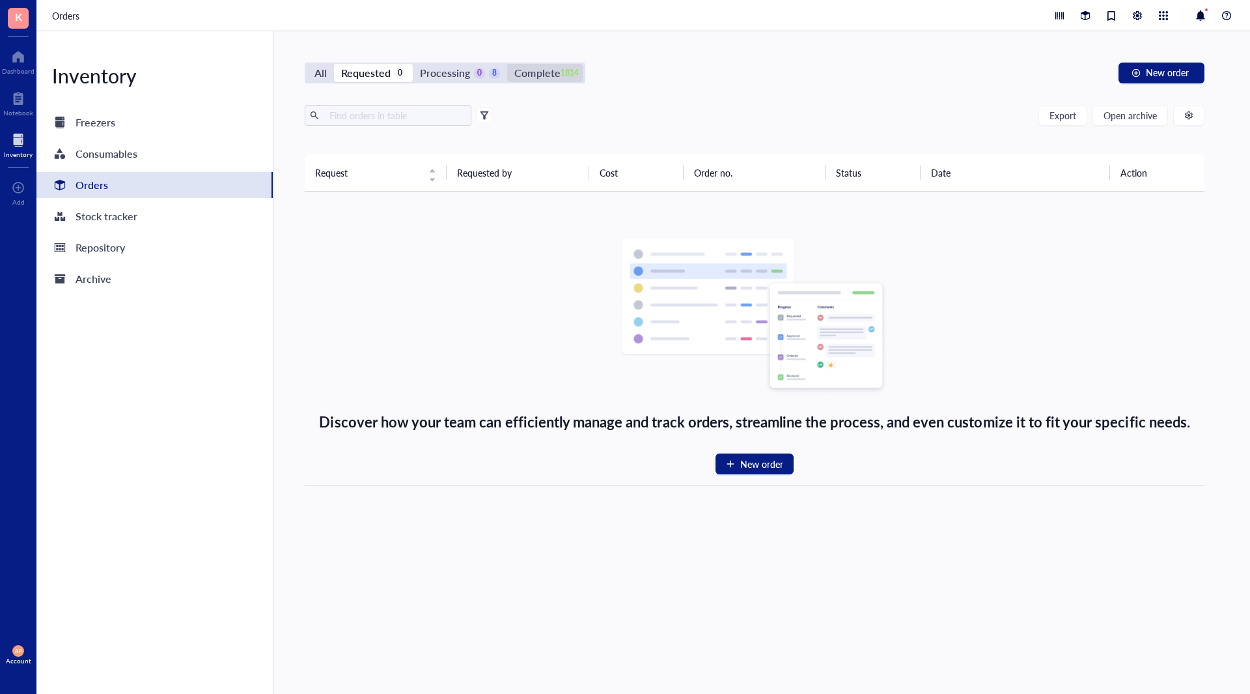
click at [539, 73] on div "Complete" at bounding box center [538, 73] width 46 height 18
click at [507, 64] on input "Complete 1814" at bounding box center [507, 64] width 0 height 0
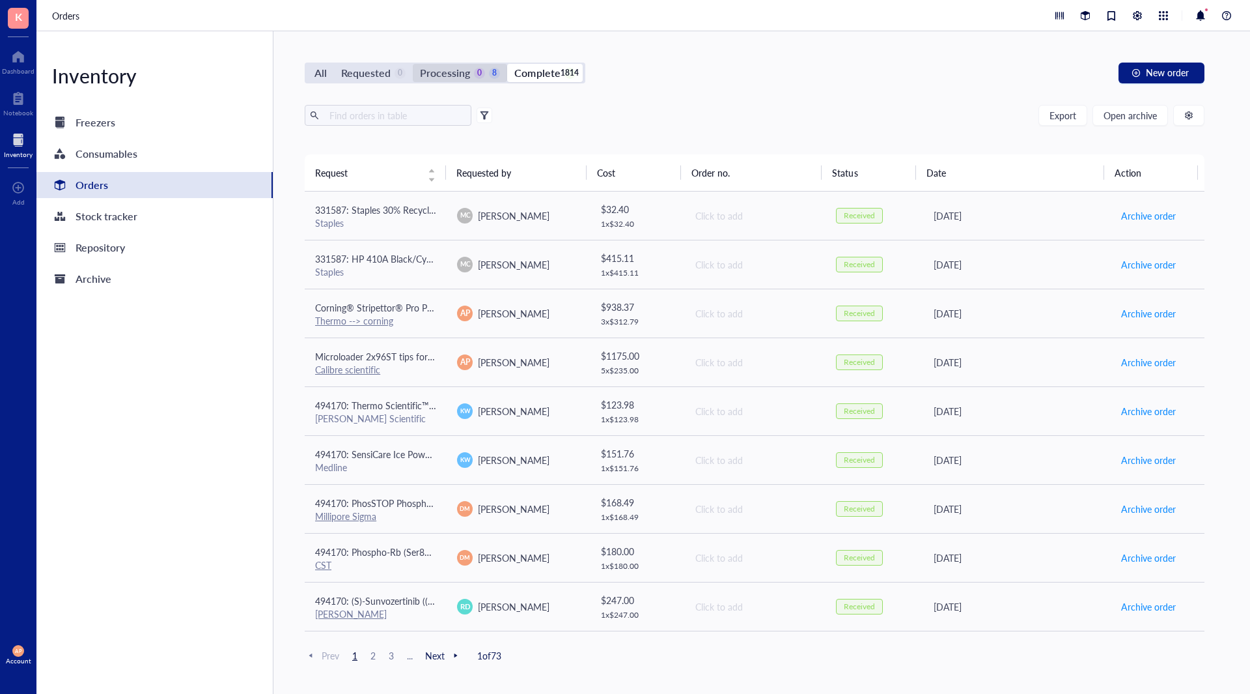
click at [472, 69] on div "Processing 0 8" at bounding box center [460, 73] width 80 height 18
click at [413, 64] on input "Processing 0 8" at bounding box center [413, 64] width 0 height 0
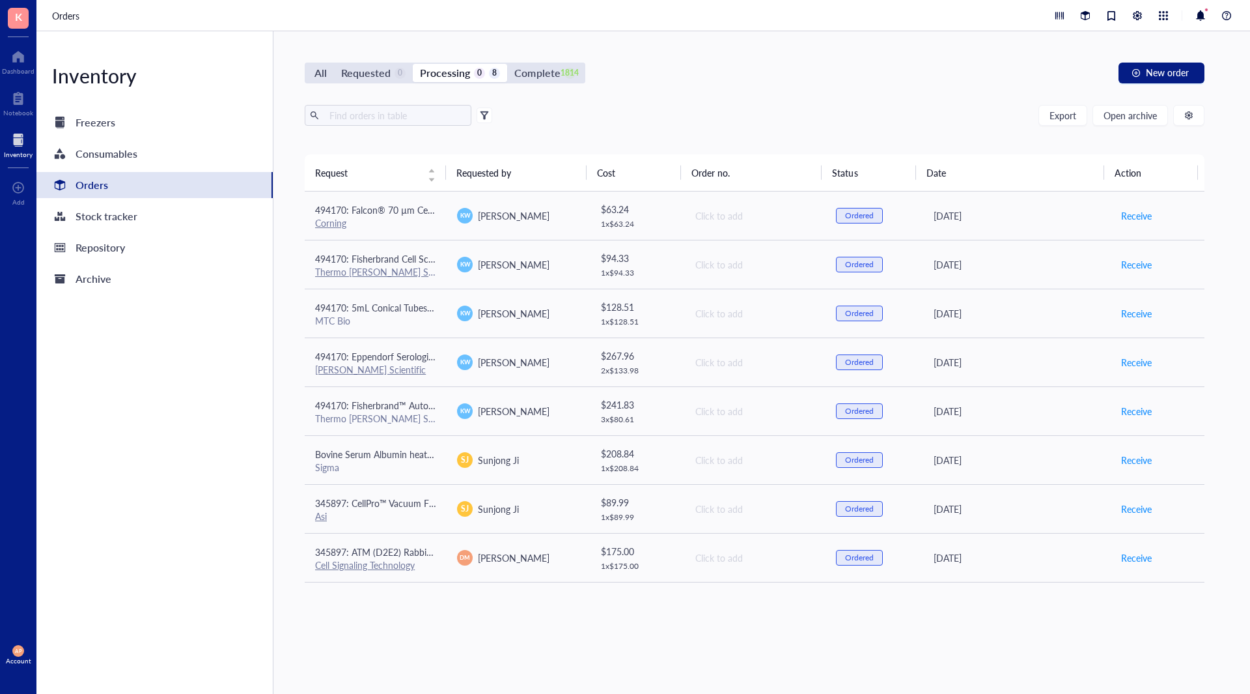
click at [576, 57] on div "All Requested 0 Processing 0 8 Complete 1814 New order Export Open archive Requ…" at bounding box center [755, 362] width 963 height 662
click at [567, 78] on div "1814" at bounding box center [570, 73] width 11 height 11
click at [530, 73] on div "Complete" at bounding box center [538, 73] width 46 height 18
click at [507, 64] on input "Complete 1814" at bounding box center [507, 64] width 0 height 0
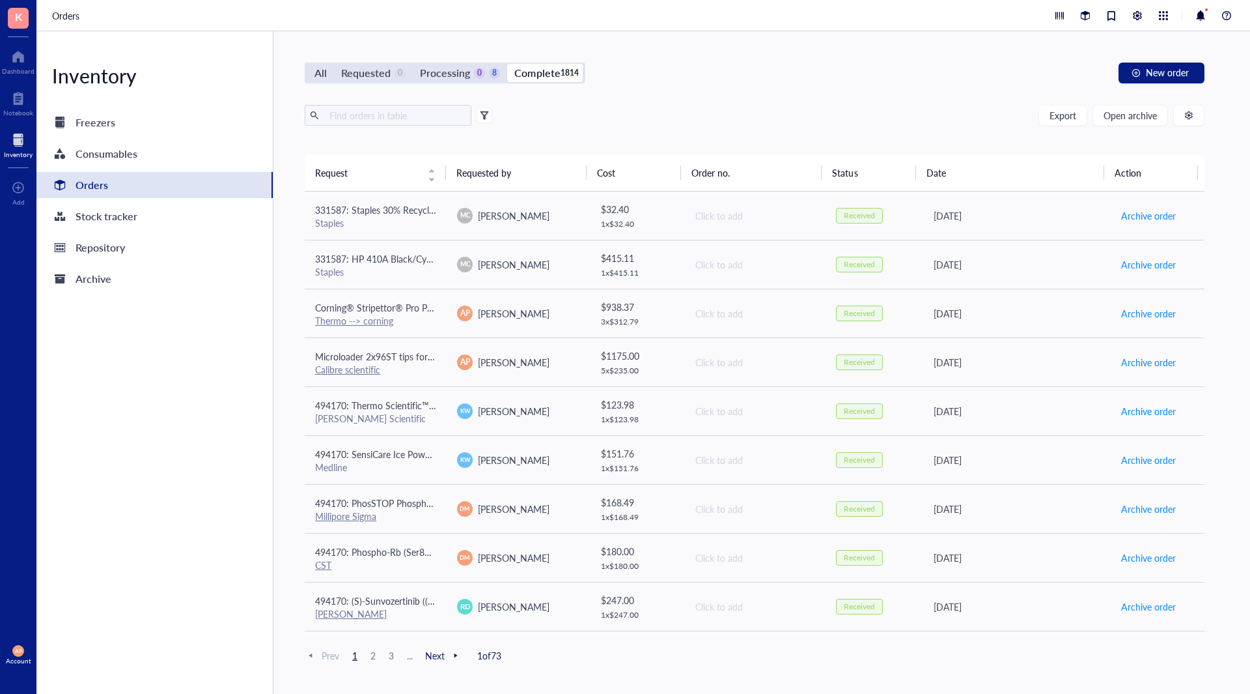
click at [886, 116] on div "Export Open archive" at bounding box center [755, 115] width 900 height 21
click at [442, 657] on span "Next" at bounding box center [443, 655] width 36 height 12
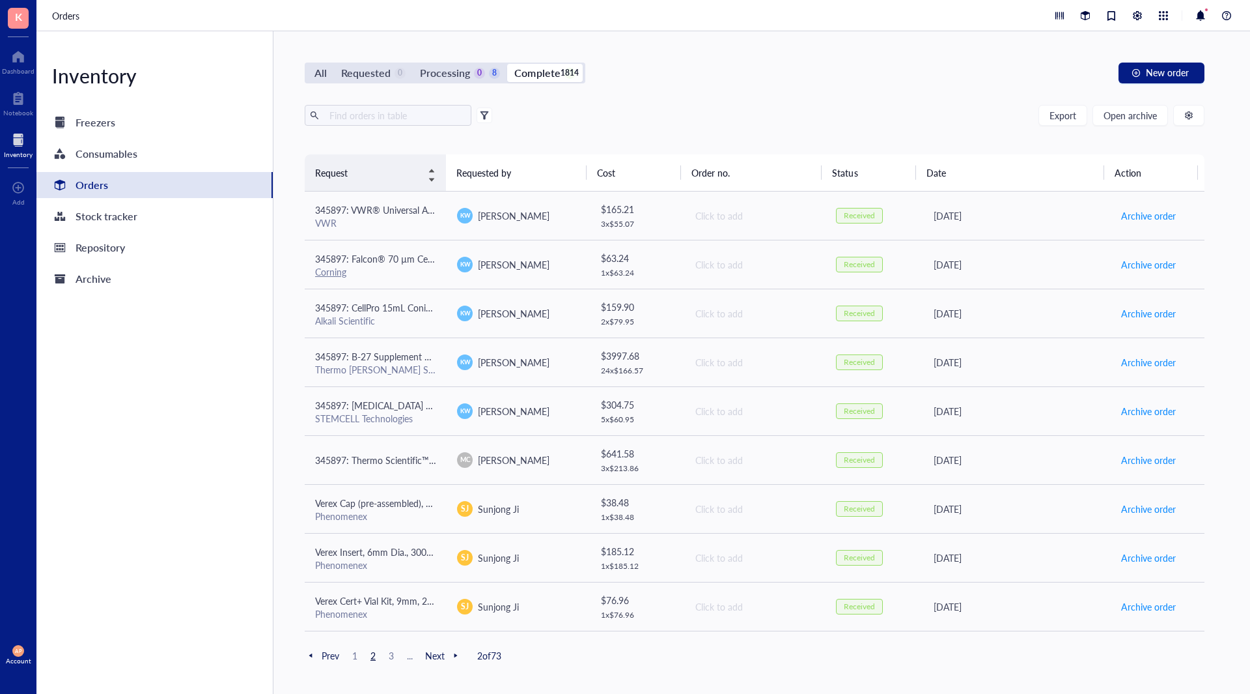
click at [406, 180] on div "Request" at bounding box center [375, 172] width 120 height 14
click at [1025, 168] on th "Date" at bounding box center [1010, 172] width 188 height 36
click at [947, 171] on th "Date" at bounding box center [1010, 172] width 188 height 36
click at [434, 180] on div "Request" at bounding box center [375, 172] width 120 height 14
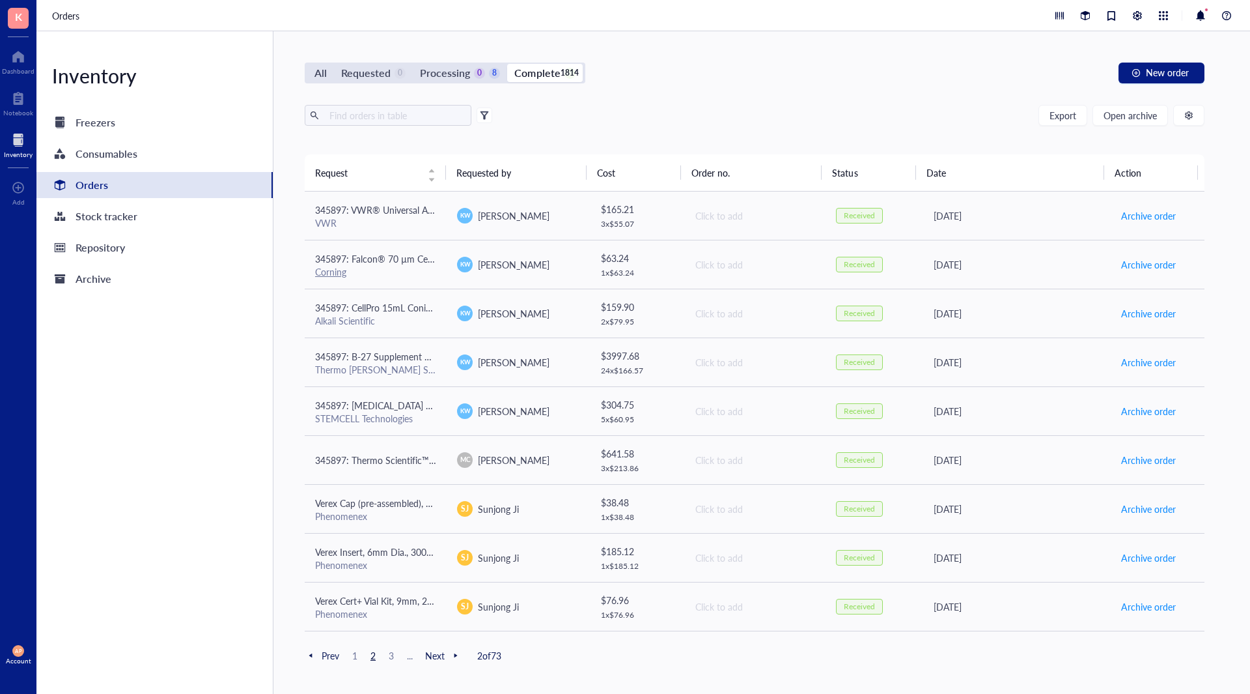
click at [948, 171] on th "Date" at bounding box center [1010, 172] width 188 height 36
click at [359, 77] on div "Requested" at bounding box center [365, 73] width 49 height 18
click at [334, 64] on input "Requested 0" at bounding box center [334, 64] width 0 height 0
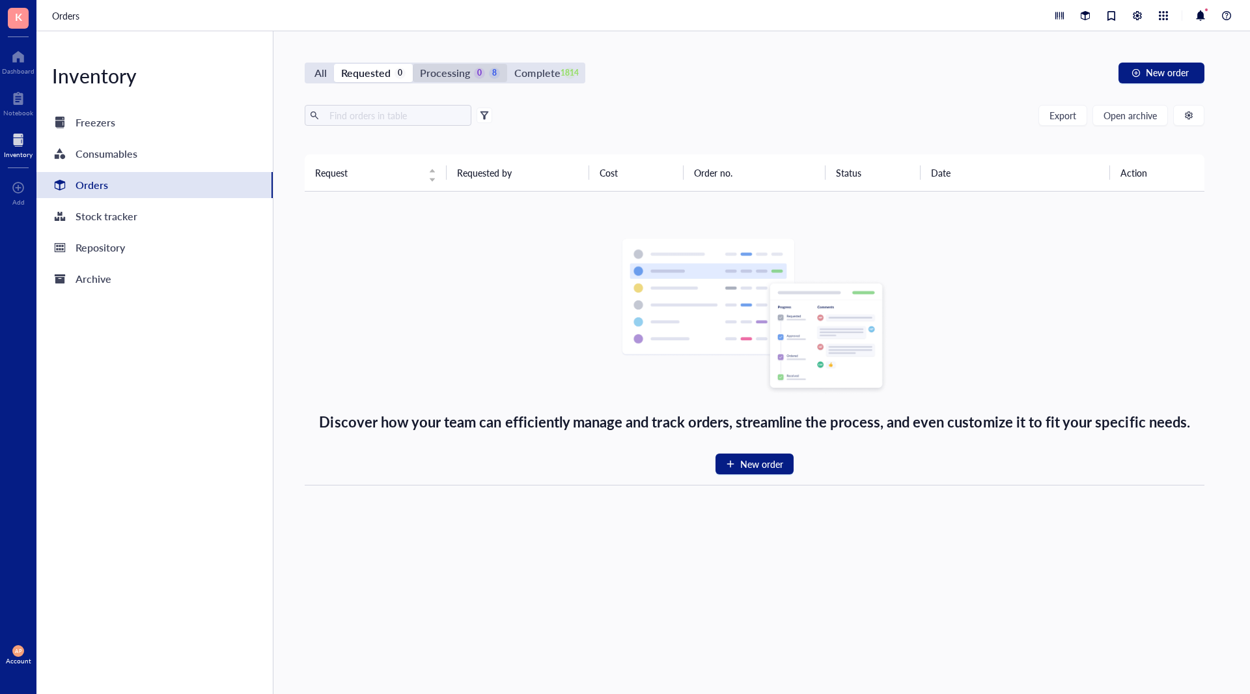
click at [494, 76] on div "8" at bounding box center [494, 73] width 11 height 11
click at [413, 64] on input "Processing 0 8" at bounding box center [413, 64] width 0 height 0
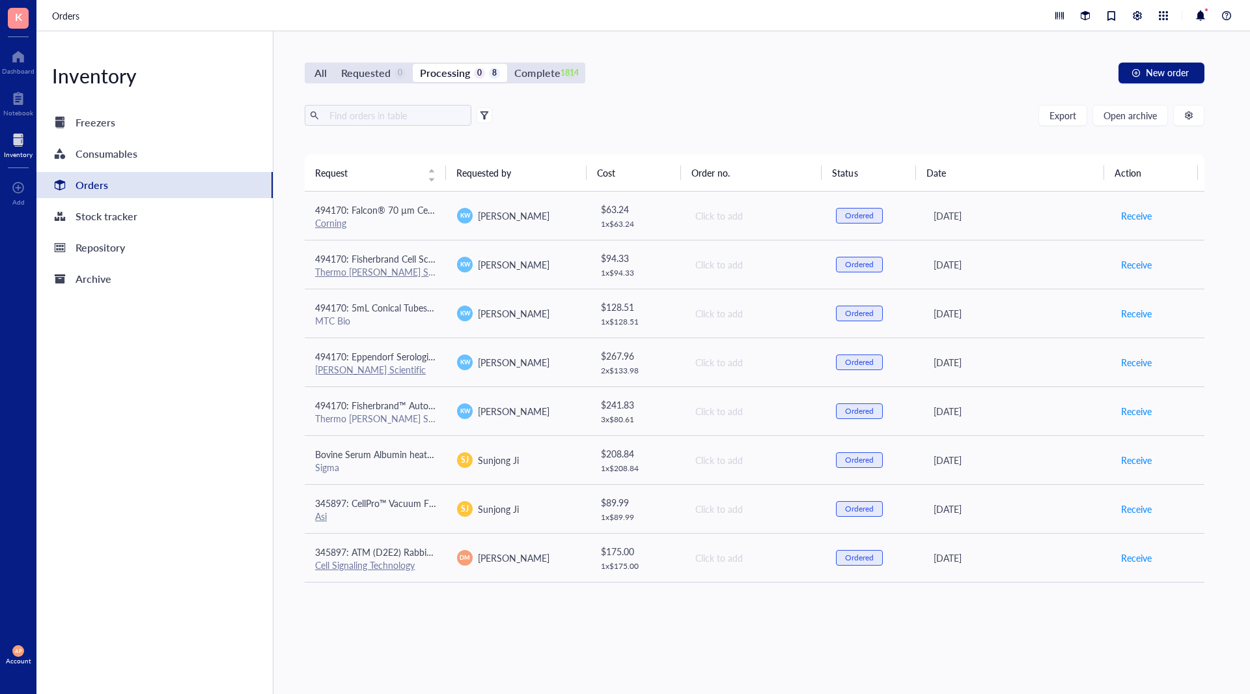
click at [564, 616] on div "Request Requested by Cost Order no. Status Date Action 494170: Falcon® 70 µm Ce…" at bounding box center [755, 392] width 900 height 477
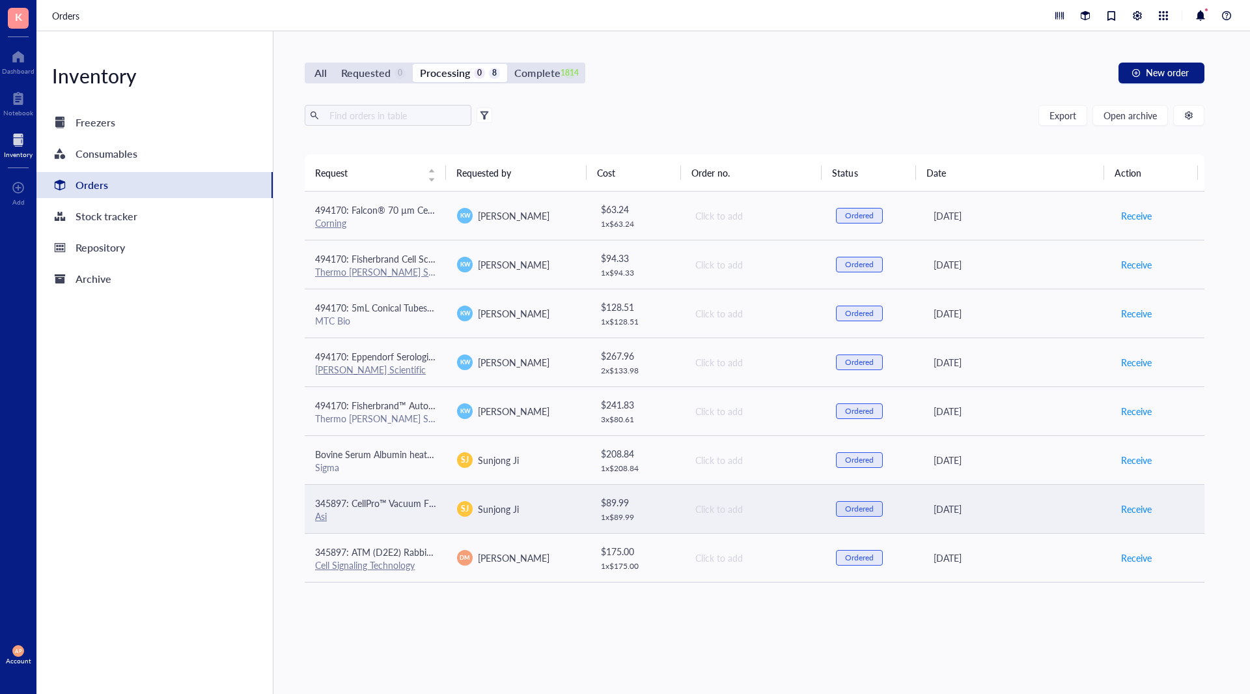
click at [405, 500] on span "345897: CellPro™ Vacuum Filtration Flasks PES Membrane, 12/Case - 250 mL" at bounding box center [471, 502] width 313 height 13
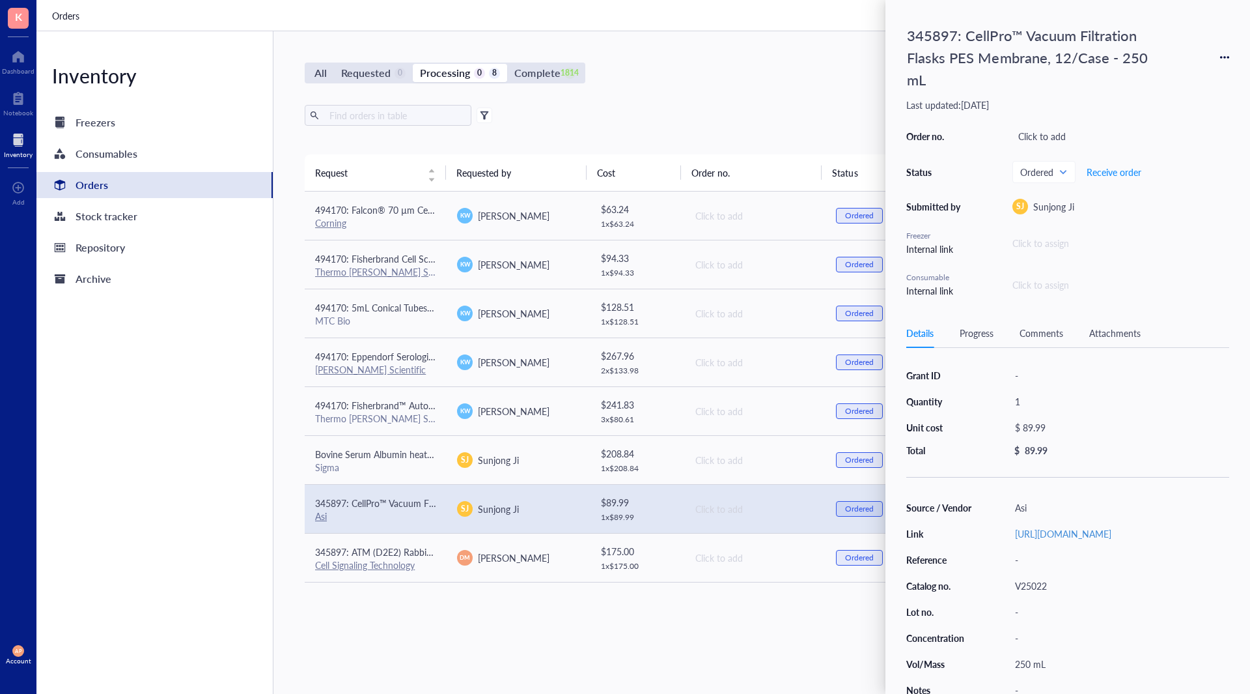
click at [219, 481] on div "Inventory Freezers Consumables Orders Stock tracker Repository Archive" at bounding box center [154, 362] width 237 height 662
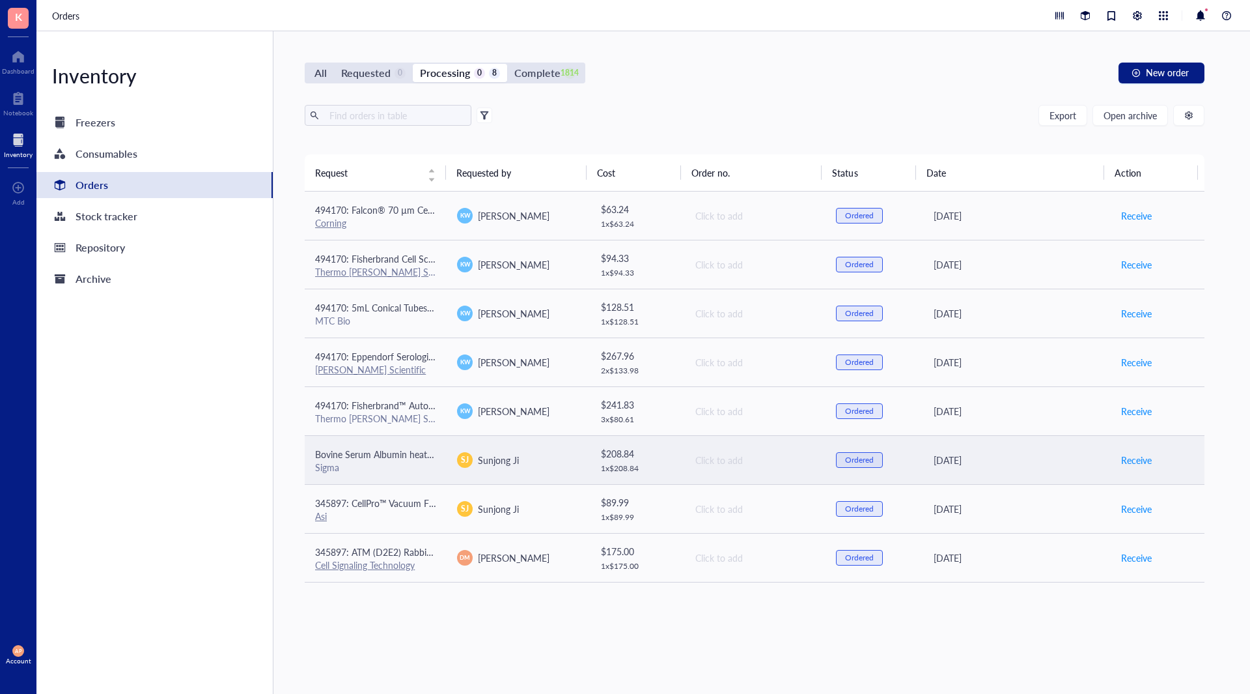
click at [407, 457] on span "Bovine Serum Albumin heat shock fraction, pH 7, ≥98%" at bounding box center [427, 453] width 224 height 13
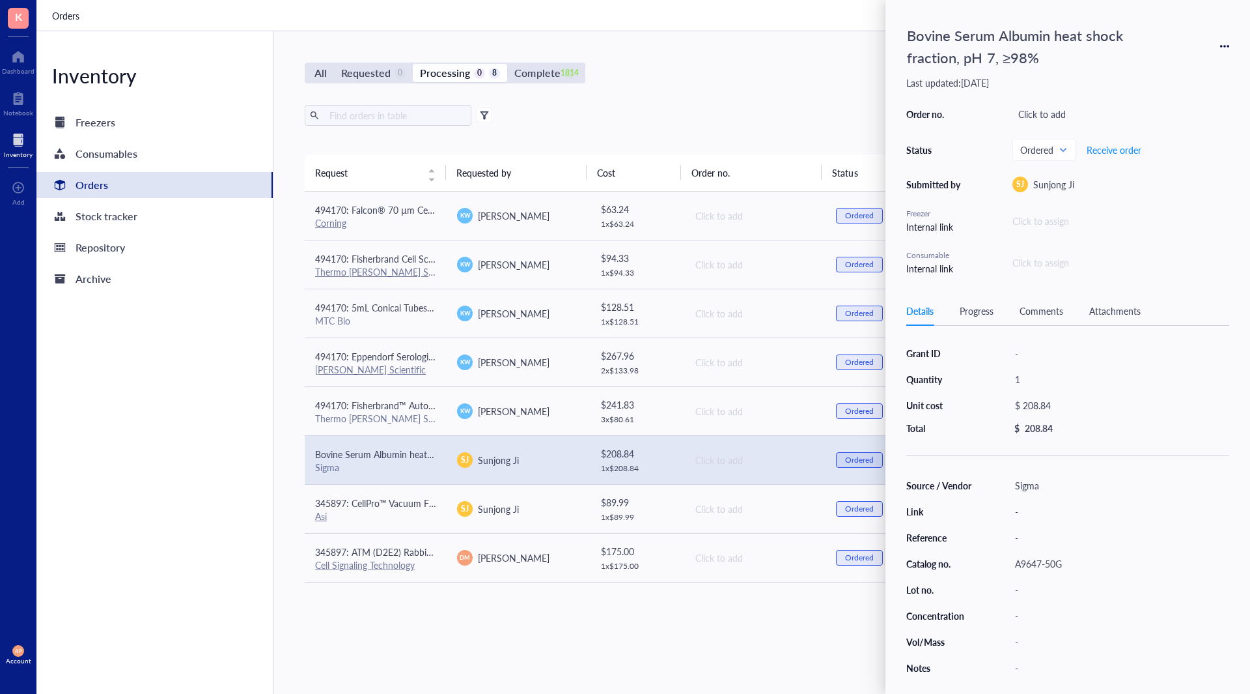
click at [194, 499] on div "Inventory Freezers Consumables Orders Stock tracker Repository Archive" at bounding box center [154, 362] width 237 height 662
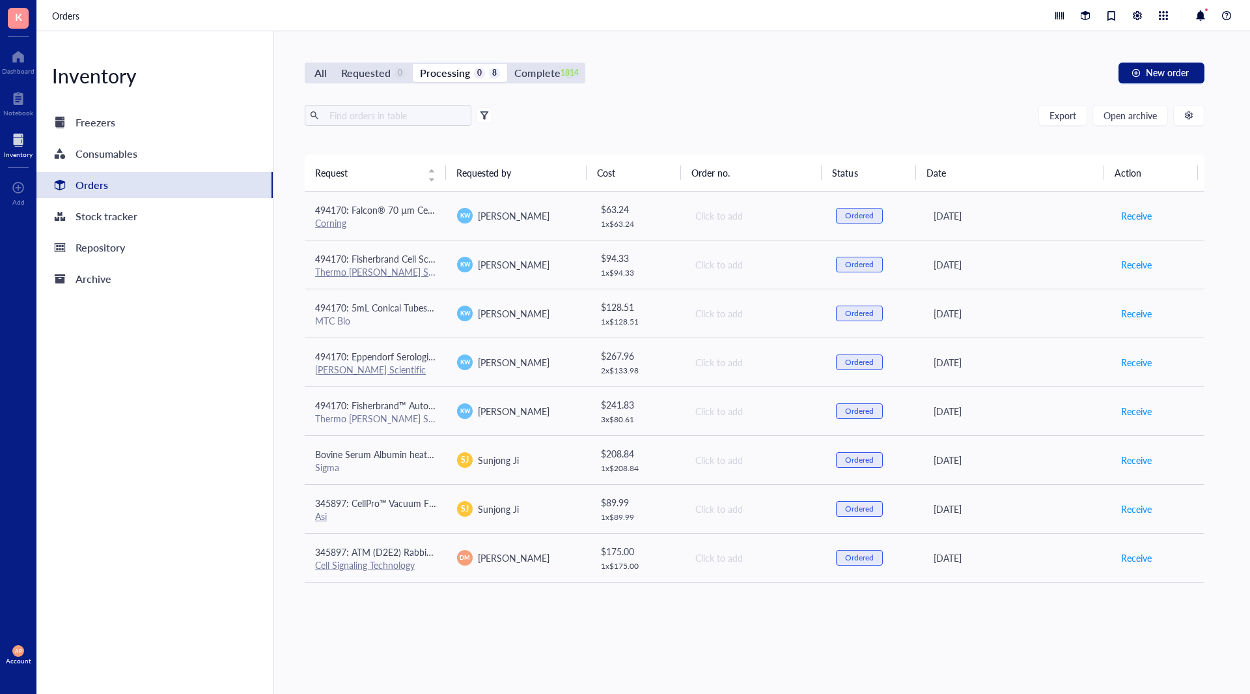
click at [203, 455] on div "Inventory Freezers Consumables Orders Stock tracker Repository Archive" at bounding box center [154, 362] width 237 height 662
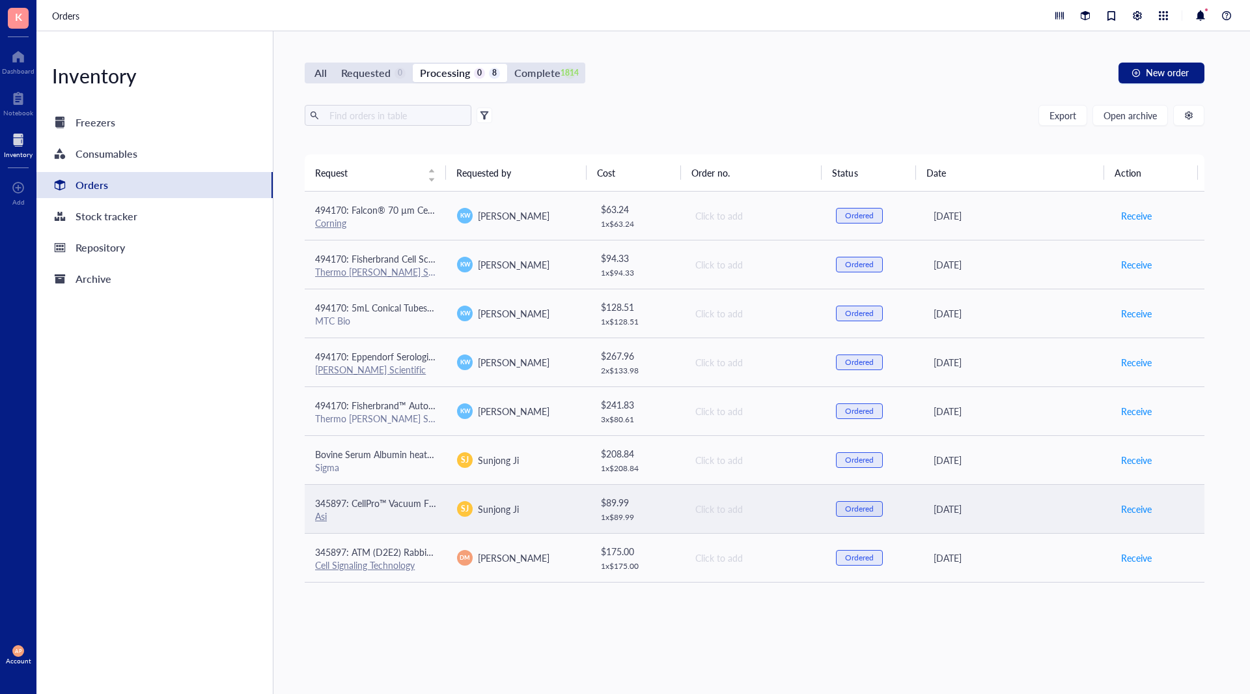
click at [479, 517] on td "SJ Sunjong Ji" at bounding box center [518, 508] width 142 height 49
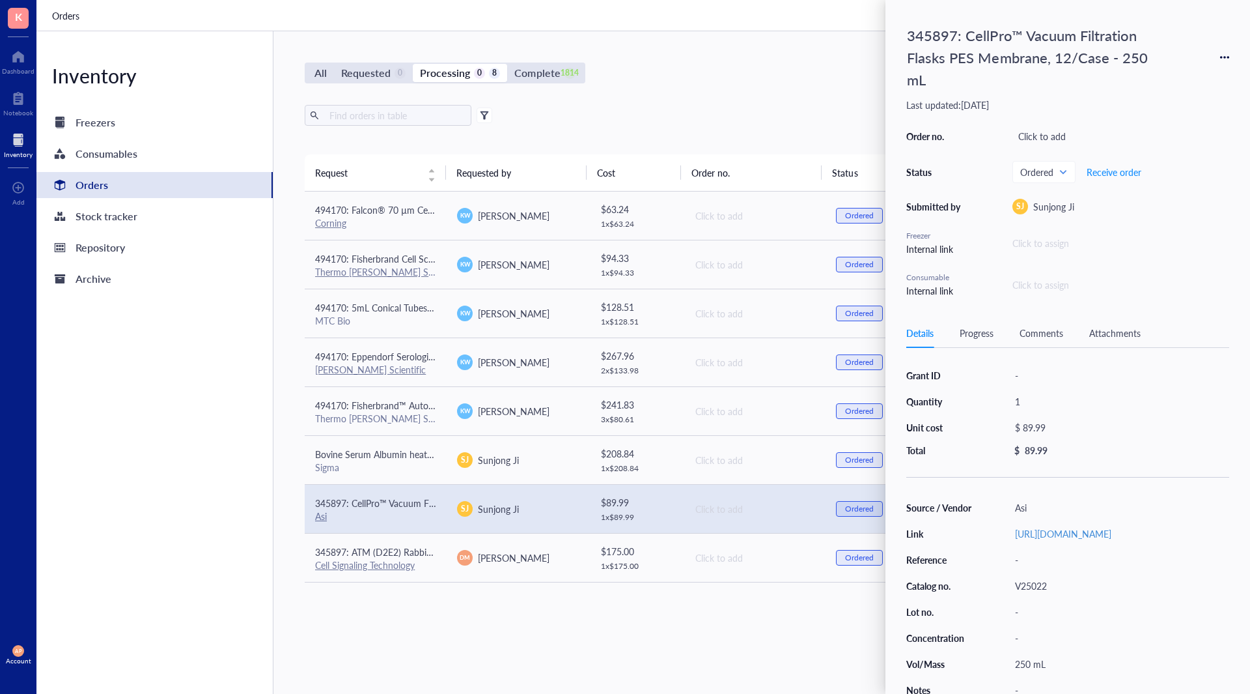
click at [154, 587] on div "Inventory Freezers Consumables Orders Stock tracker Repository Archive" at bounding box center [154, 362] width 237 height 662
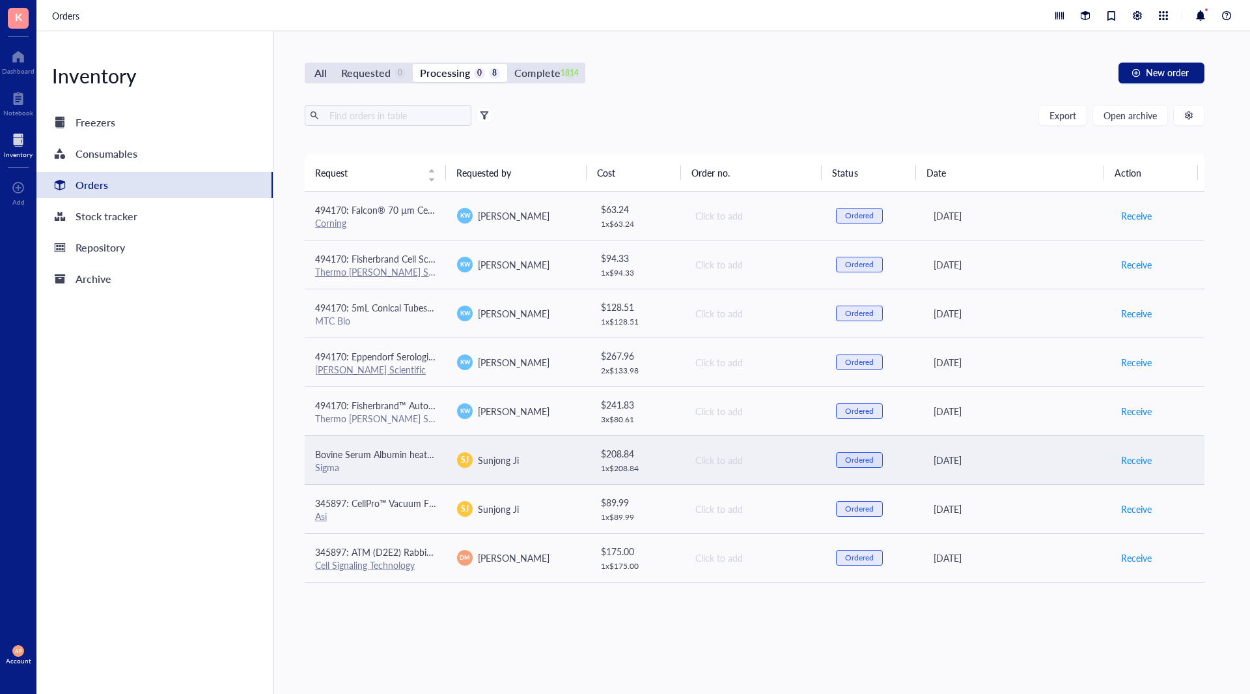
click at [382, 447] on div "Bovine Serum Albumin heat shock fraction, pH 7, ≥98%" at bounding box center [375, 454] width 121 height 14
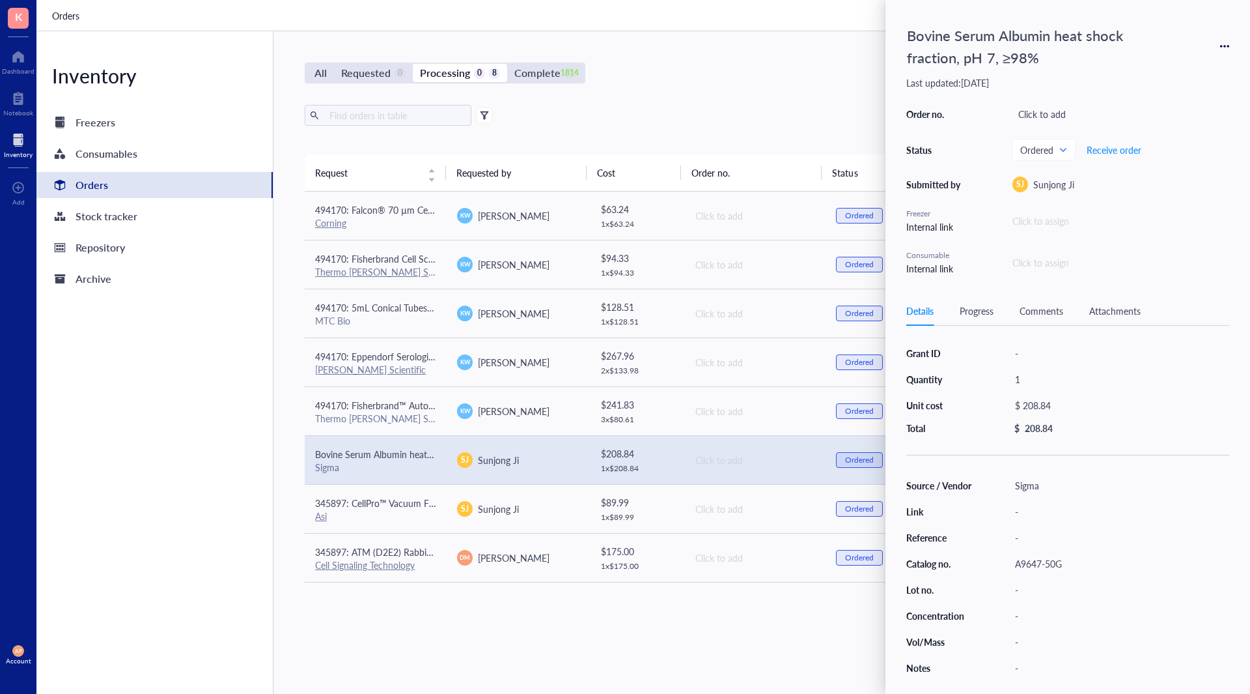
click at [221, 436] on div "Inventory Freezers Consumables Orders Stock tracker Repository Archive" at bounding box center [154, 362] width 237 height 662
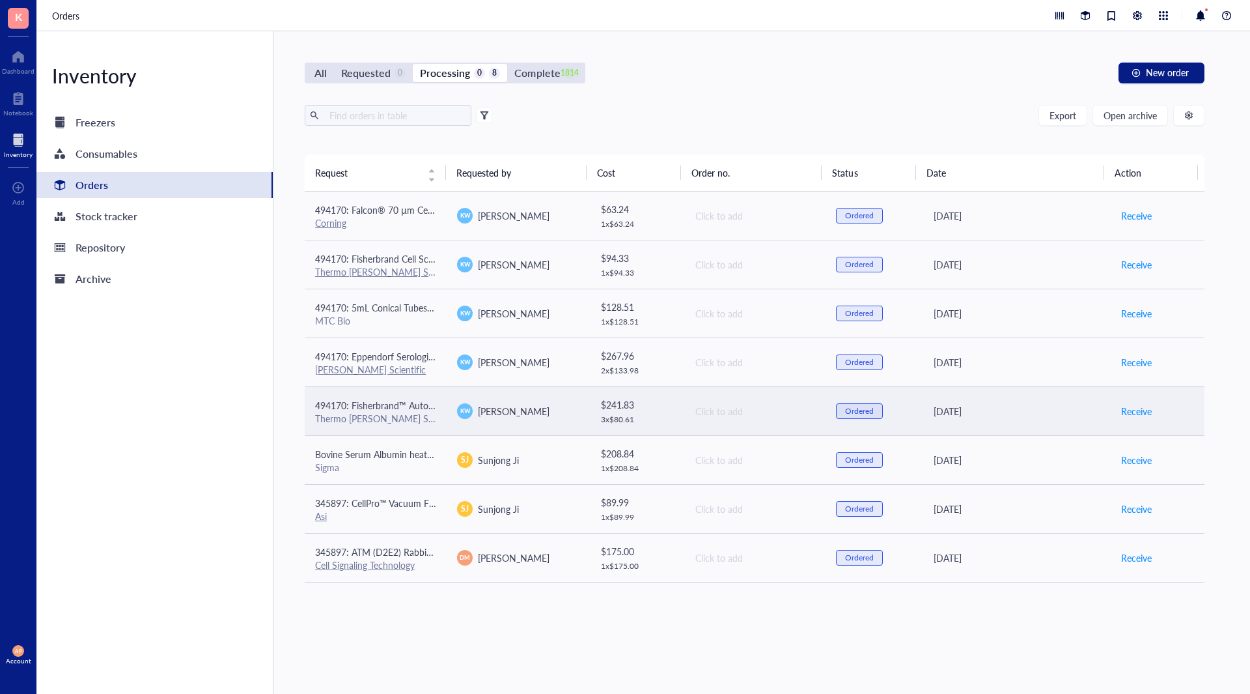
click at [404, 413] on div "Thermo [PERSON_NAME] Scientific" at bounding box center [375, 418] width 121 height 12
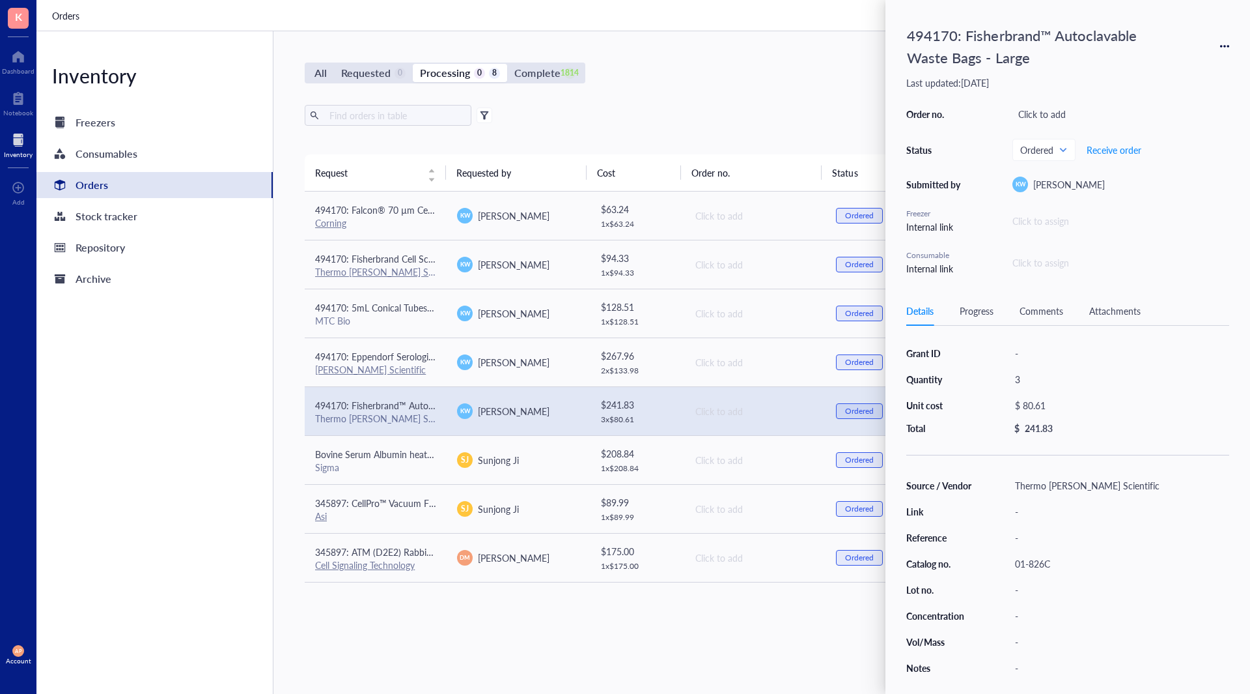
click at [228, 425] on div "Inventory Freezers Consumables Orders Stock tracker Repository Archive" at bounding box center [154, 362] width 237 height 662
